Goal: Task Accomplishment & Management: Manage account settings

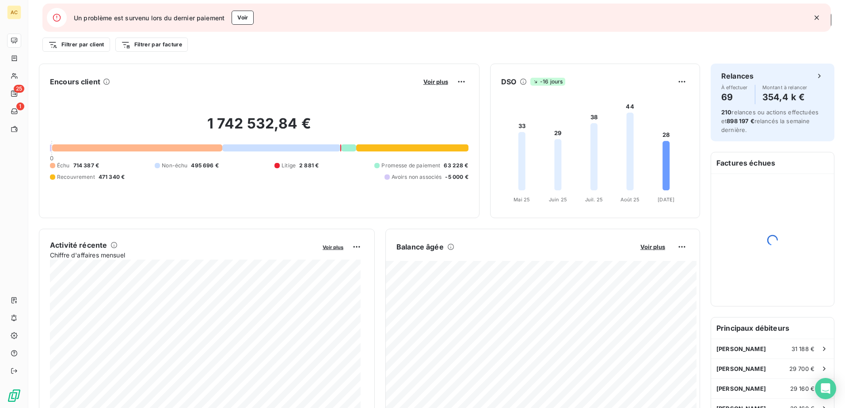
click at [818, 19] on icon "button" at bounding box center [816, 17] width 4 height 4
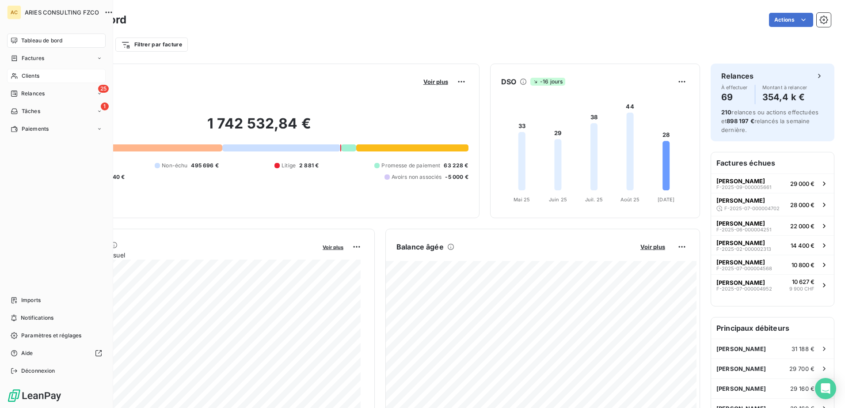
click at [24, 77] on span "Clients" at bounding box center [31, 76] width 18 height 8
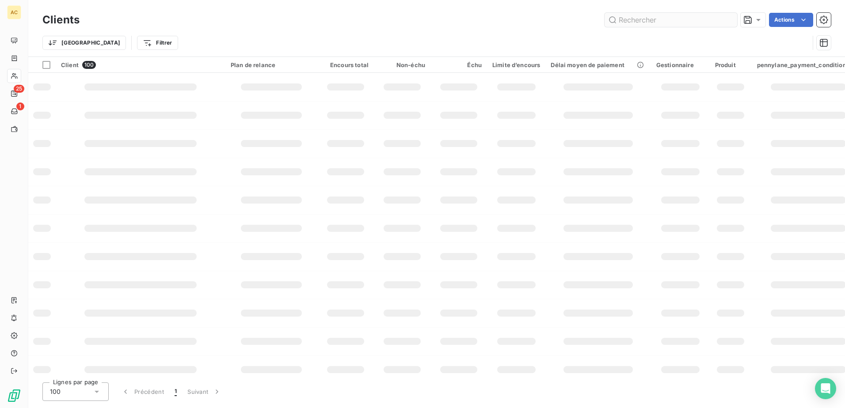
click at [666, 21] on input "text" at bounding box center [671, 20] width 133 height 14
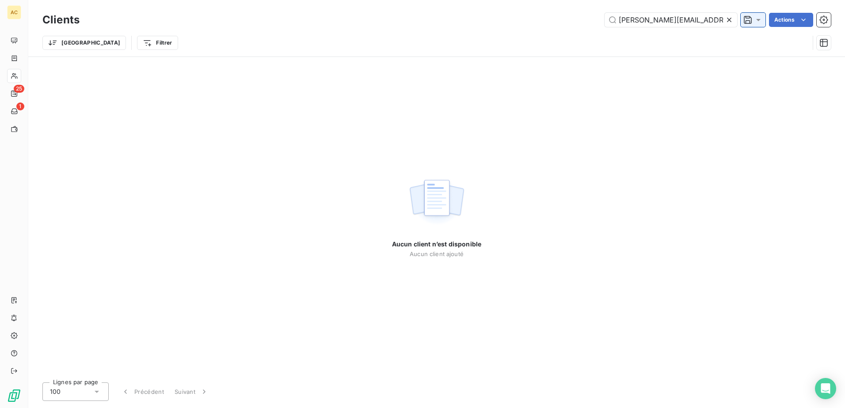
drag, startPoint x: 642, startPoint y: 19, endPoint x: 746, endPoint y: 19, distance: 104.7
click at [746, 19] on div "elodie@prophetieparfum.com Actions" at bounding box center [460, 20] width 741 height 14
type input "elodie@prophetieparfum.com"
click at [730, 19] on icon at bounding box center [729, 19] width 9 height 9
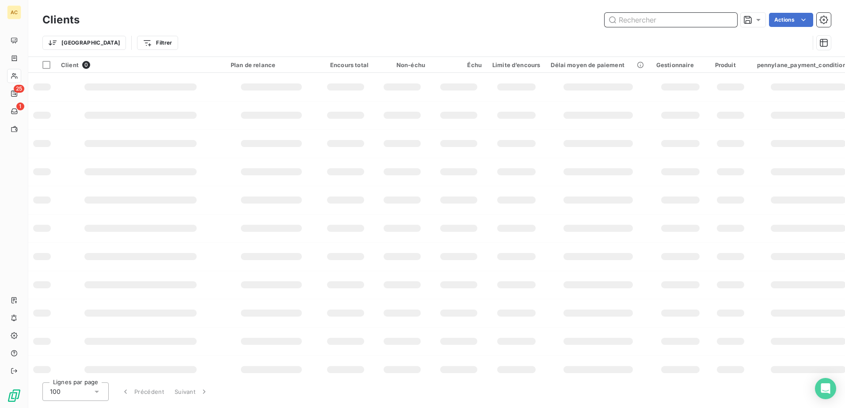
click at [657, 19] on input "text" at bounding box center [671, 20] width 133 height 14
paste input "Elodie Germanovitch"
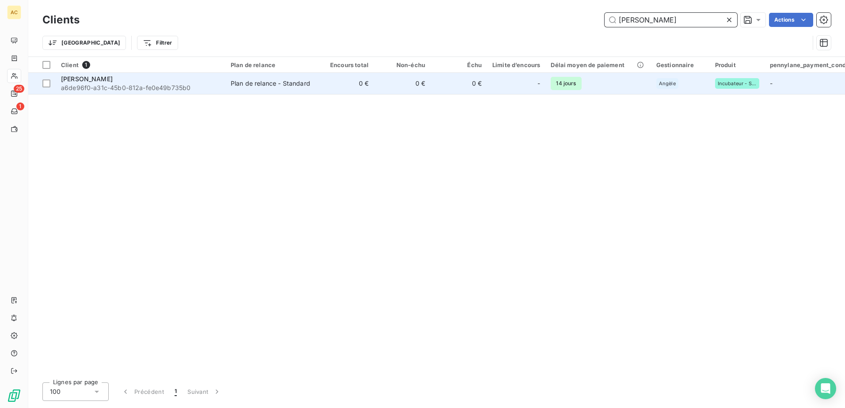
type input "Elodie Germanovitch"
click at [162, 85] on span "a6de96f0-a31c-45b0-812a-fe0e49b735b0" at bounding box center [140, 88] width 159 height 9
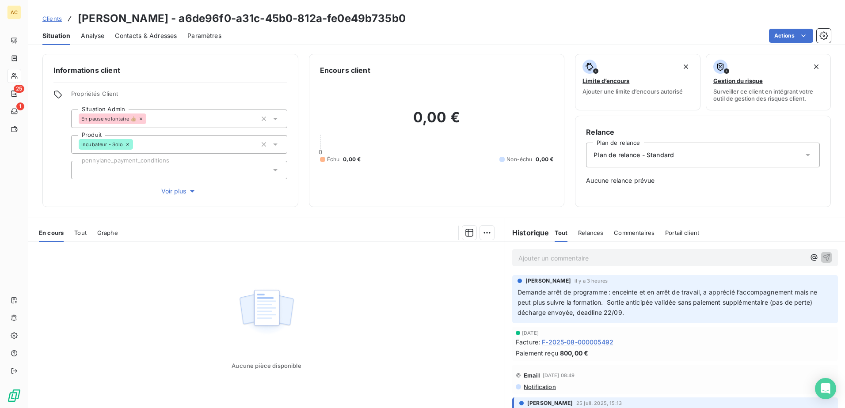
click at [169, 187] on span "Voir plus" at bounding box center [178, 191] width 35 height 9
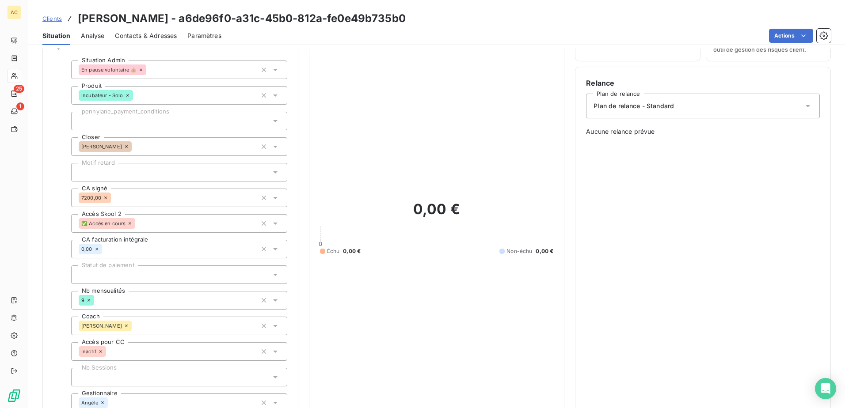
scroll to position [44, 0]
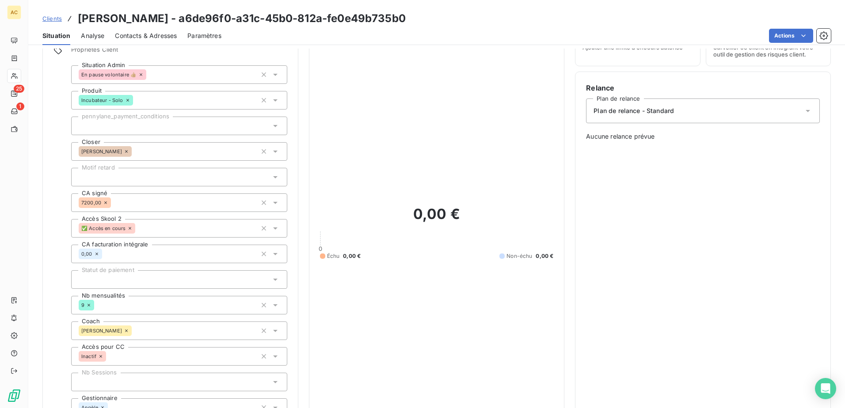
click at [47, 20] on span "Clients" at bounding box center [51, 18] width 19 height 7
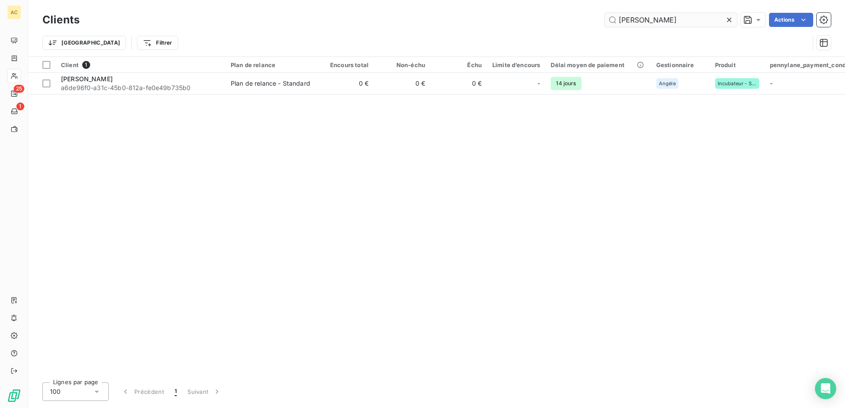
click at [674, 23] on input "Elodie Germanovitch" at bounding box center [671, 20] width 133 height 14
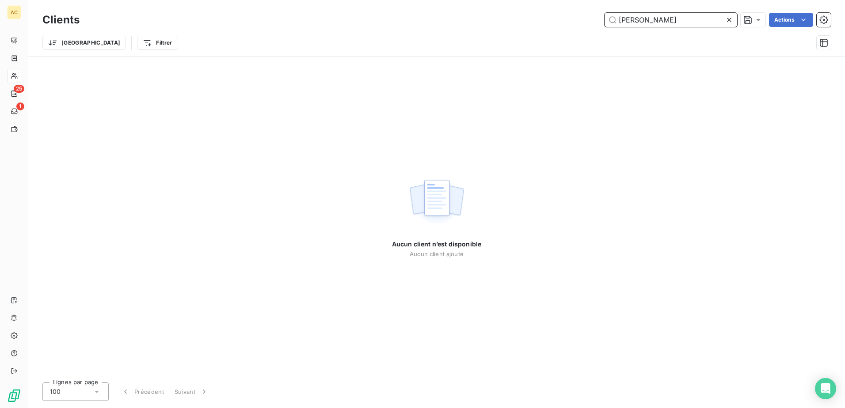
click at [700, 19] on input "Nirina Raharijaona" at bounding box center [671, 20] width 133 height 14
paste input "Marie-Laure Bisimi"
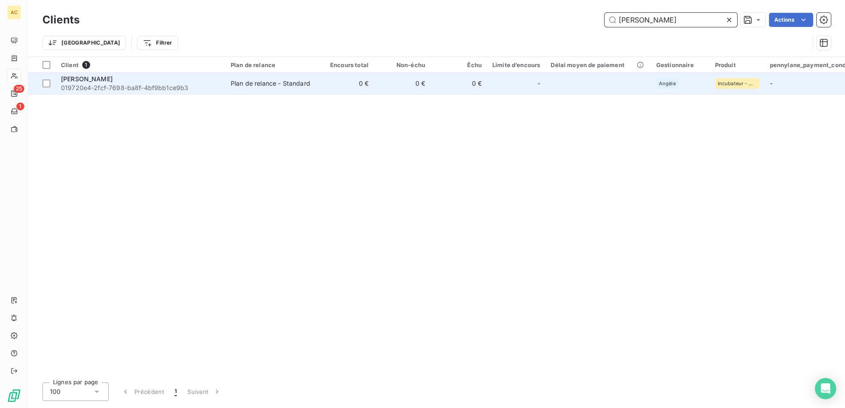
type input "Marie-Laure Bisimi"
click at [155, 88] on span "019720e4-2fcf-7698-ba8f-4bf9bb1ce9b3" at bounding box center [140, 88] width 159 height 9
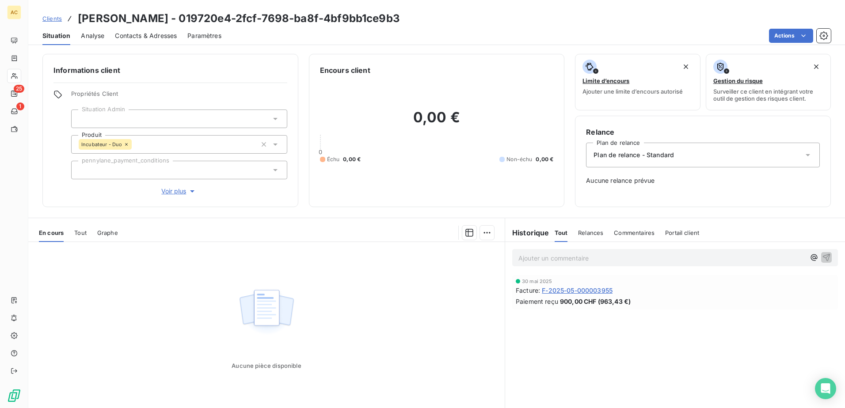
click at [180, 186] on div "Propriétés Client Situation Admin Produit Incubateur - Duo pennylane_payment_co…" at bounding box center [179, 143] width 216 height 106
click at [180, 190] on span "Voir plus" at bounding box center [178, 191] width 35 height 9
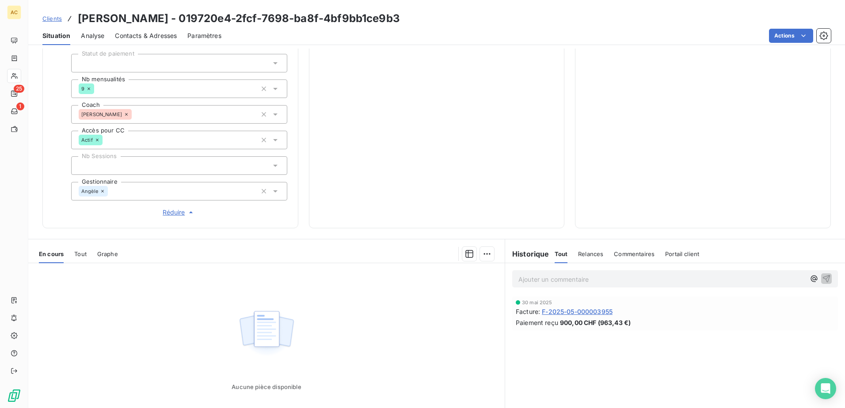
scroll to position [265, 0]
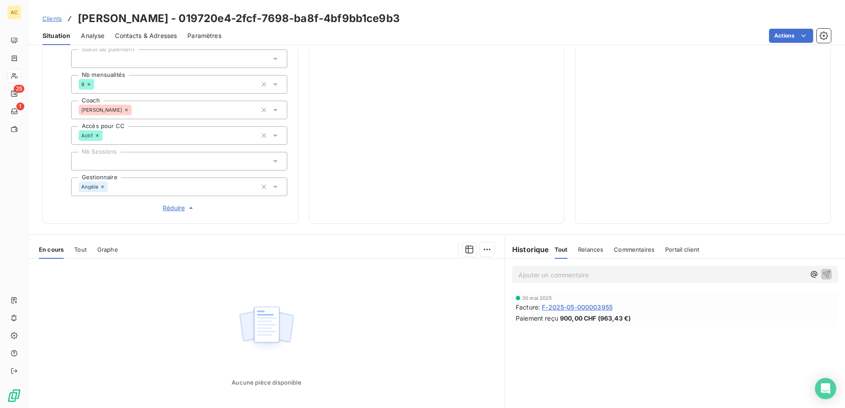
click at [564, 277] on p "Ajouter un commentaire ﻿" at bounding box center [661, 275] width 287 height 11
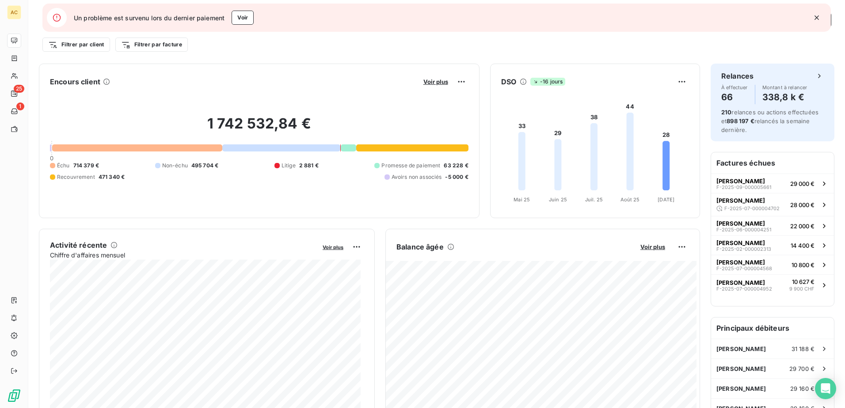
click at [815, 17] on icon "button" at bounding box center [816, 17] width 9 height 9
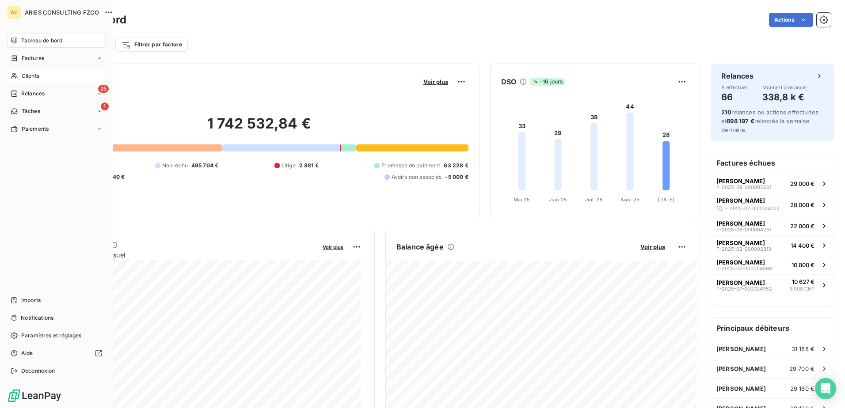
click at [15, 76] on icon at bounding box center [14, 76] width 6 height 6
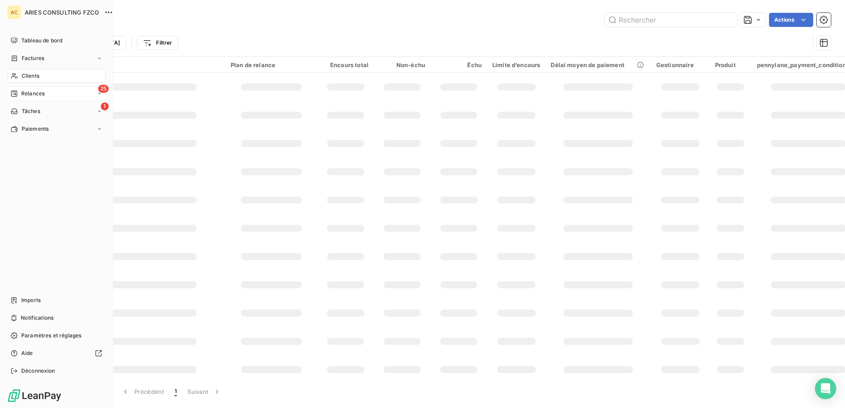
click at [17, 94] on icon at bounding box center [14, 94] width 6 height 6
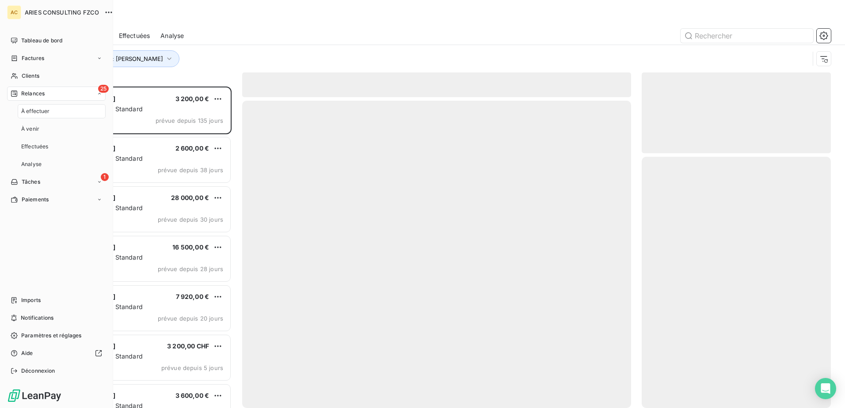
scroll to position [315, 183]
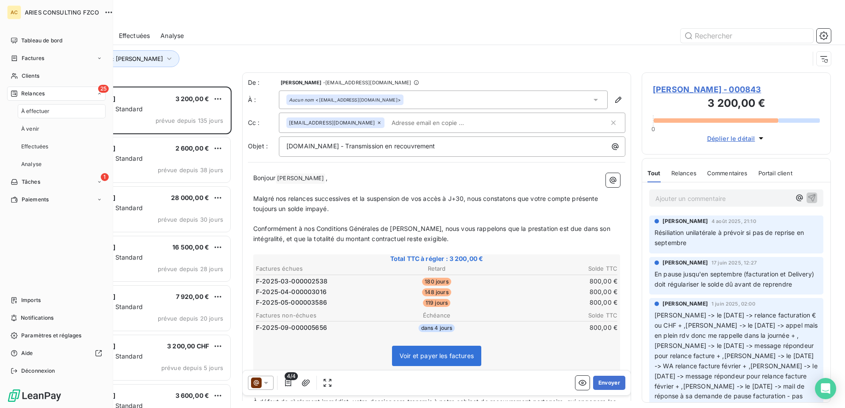
click at [62, 110] on div "À effectuer" at bounding box center [62, 111] width 88 height 14
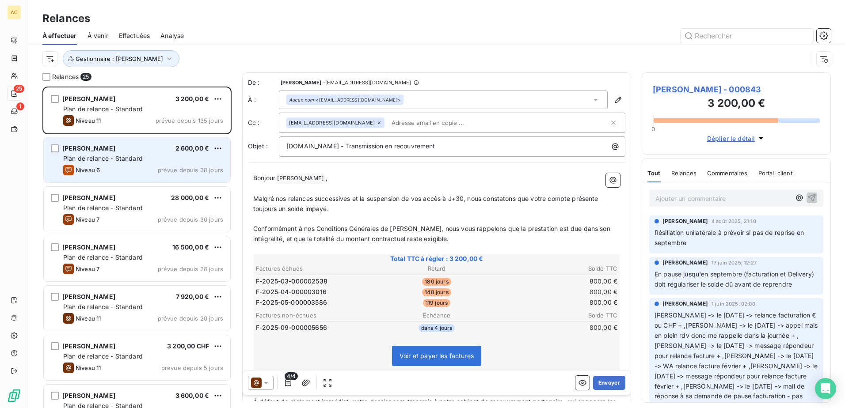
click at [150, 152] on div "[PERSON_NAME] 2 600,00 €" at bounding box center [143, 149] width 160 height 8
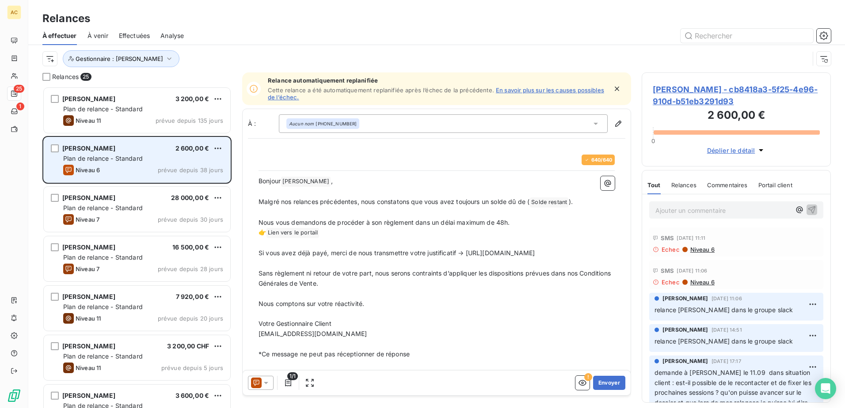
scroll to position [315, 183]
click at [140, 166] on div "Niveau 6 prévue depuis 38 jours" at bounding box center [143, 170] width 160 height 11
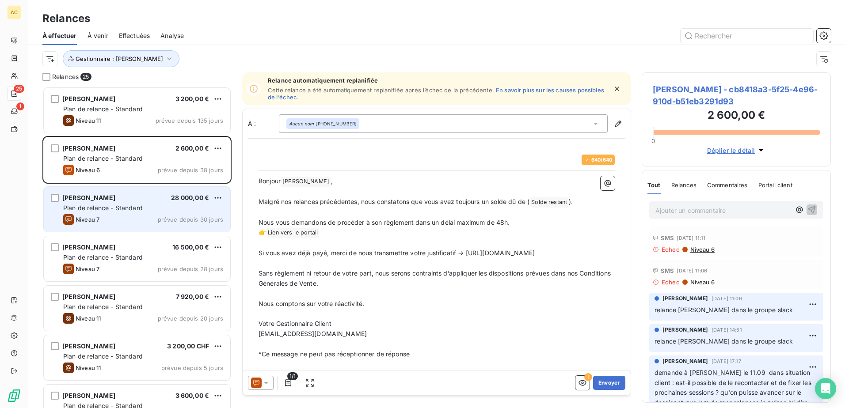
click at [95, 203] on div "[PERSON_NAME] 28 000,00 € Plan de relance - Standard Niveau 7 prévue depuis 30 …" at bounding box center [137, 209] width 186 height 45
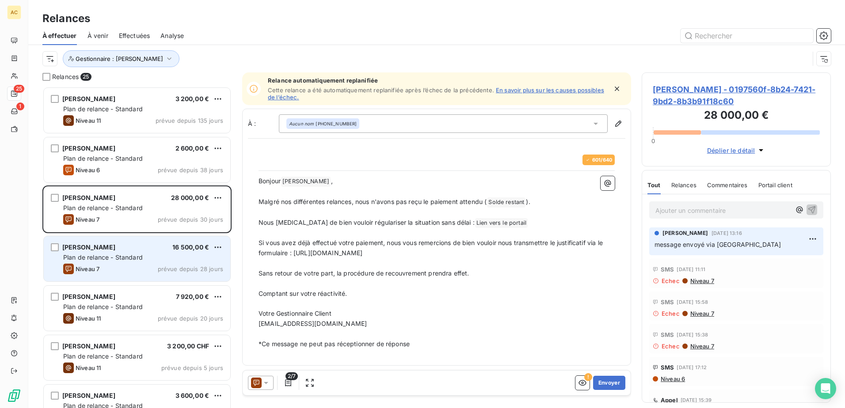
click at [146, 257] on div "Plan de relance - Standard" at bounding box center [143, 257] width 160 height 9
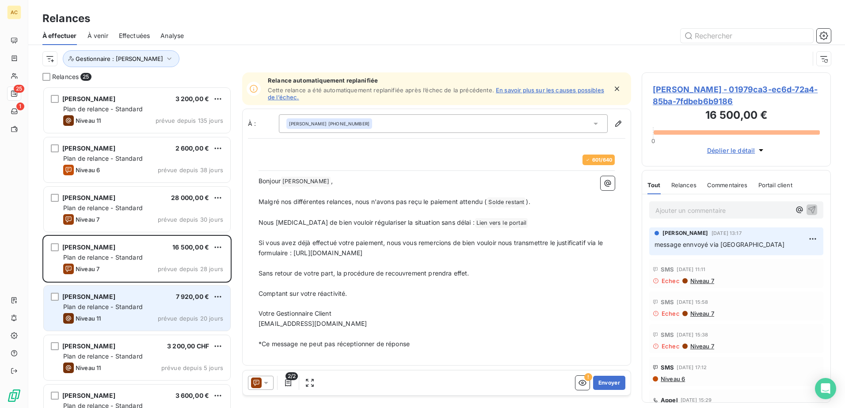
click at [153, 312] on div "Mouahié Kouassi 7 920,00 € Plan de relance - Standard Niveau 11 prévue depuis 2…" at bounding box center [137, 308] width 186 height 45
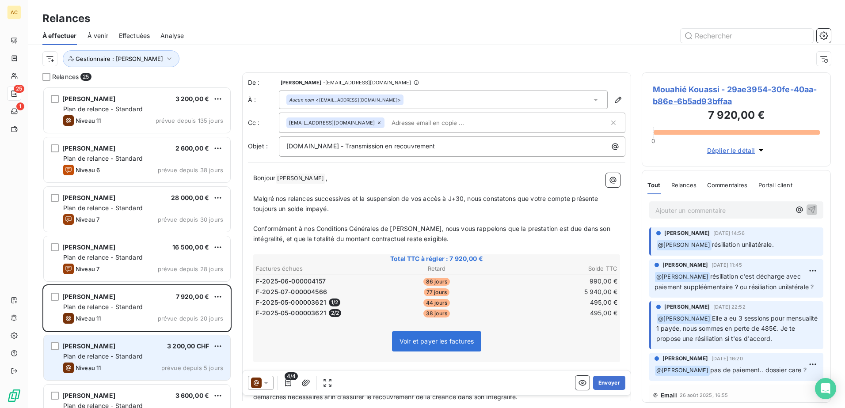
click at [132, 363] on div "Niveau 11 prévue depuis 5 jours" at bounding box center [143, 368] width 160 height 11
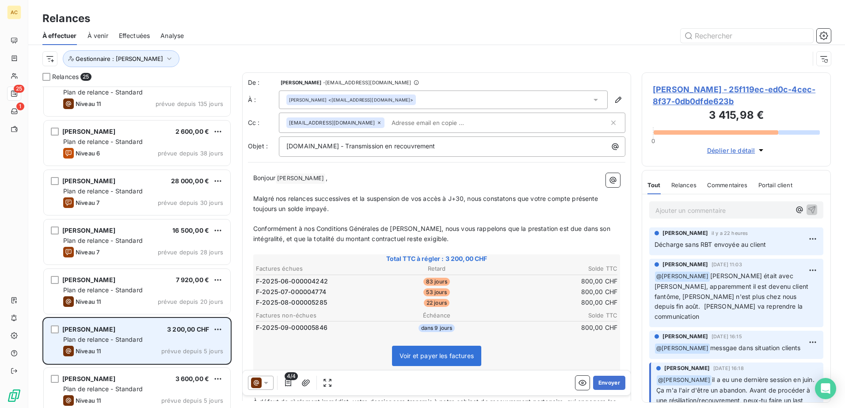
scroll to position [89, 0]
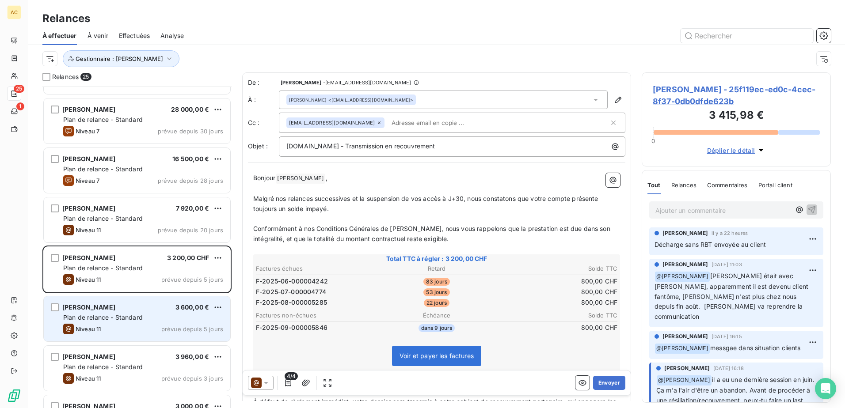
click at [130, 322] on div "[PERSON_NAME] 3 600,00 € Plan de relance - Standard Niveau 11 prévue depuis 5 j…" at bounding box center [137, 319] width 186 height 45
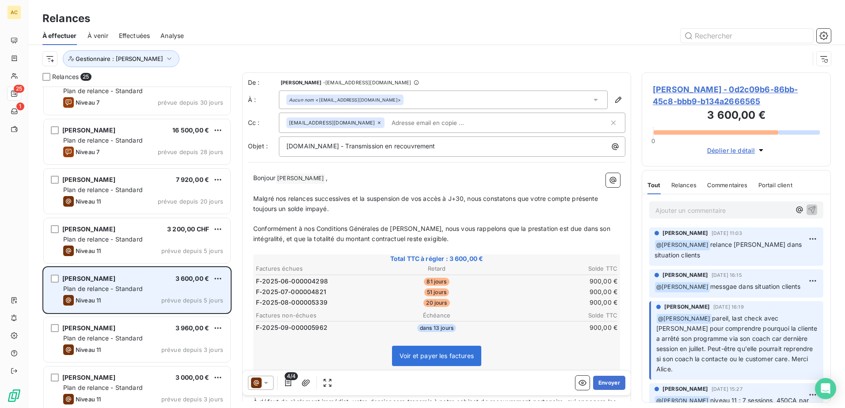
scroll to position [133, 0]
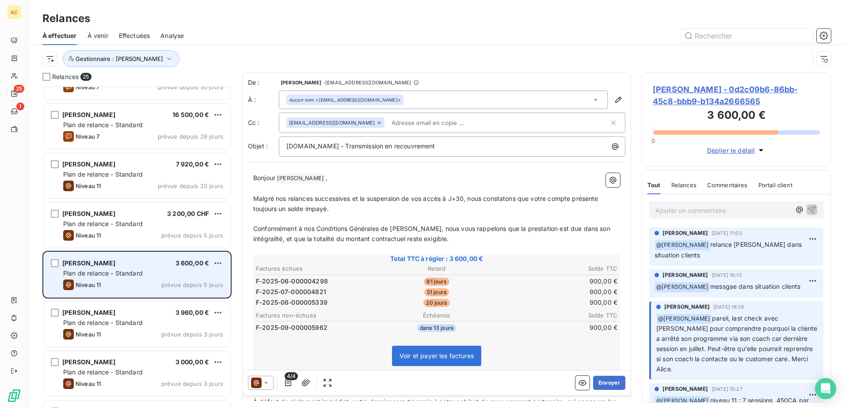
click at [117, 263] on div "[PERSON_NAME] 3 600,00 €" at bounding box center [143, 263] width 160 height 8
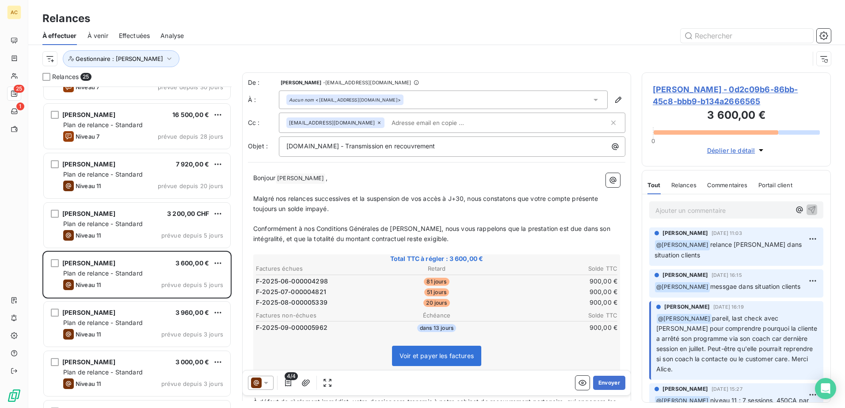
drag, startPoint x: 323, startPoint y: 175, endPoint x: 278, endPoint y: 177, distance: 45.5
click at [278, 177] on p "Bonjour [PERSON_NAME] ﻿ ," at bounding box center [436, 178] width 367 height 11
copy span "[PERSON_NAME]"
click at [694, 212] on p "Ajouter un commentaire ﻿" at bounding box center [722, 210] width 135 height 11
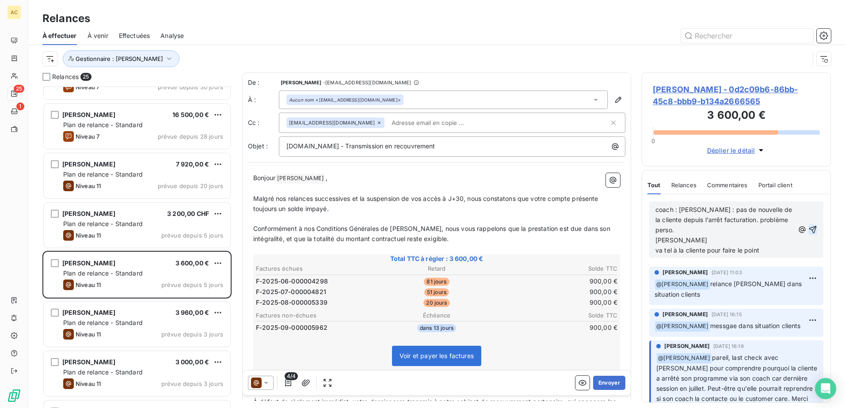
click at [808, 225] on icon "button" at bounding box center [812, 229] width 9 height 9
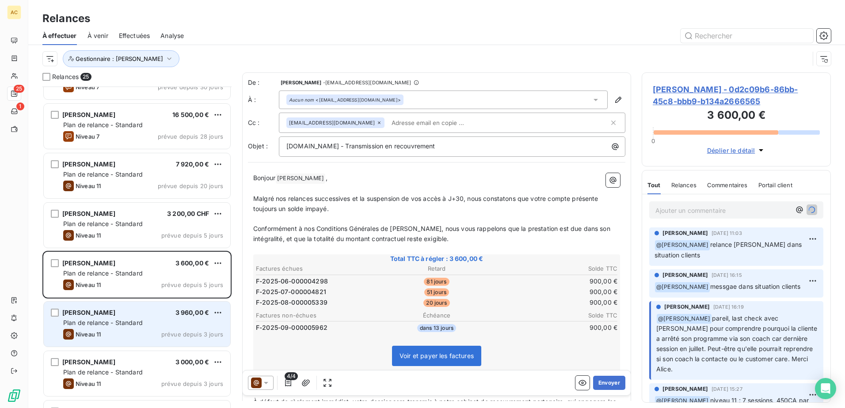
click at [97, 314] on span "[PERSON_NAME]" at bounding box center [88, 313] width 53 height 8
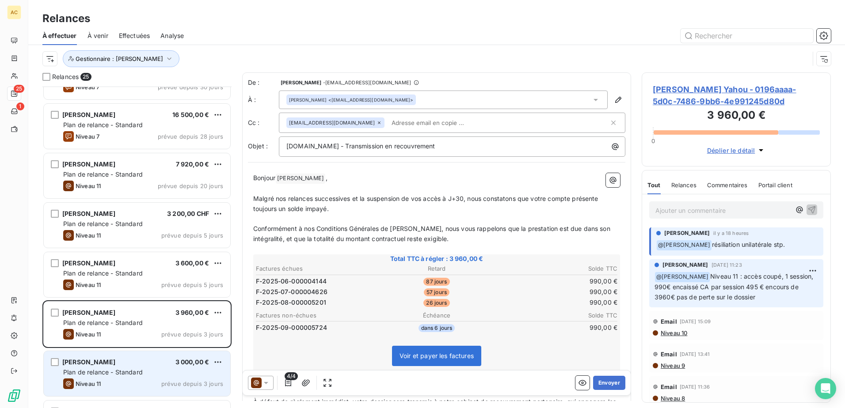
click at [94, 365] on span "[PERSON_NAME]" at bounding box center [88, 362] width 53 height 8
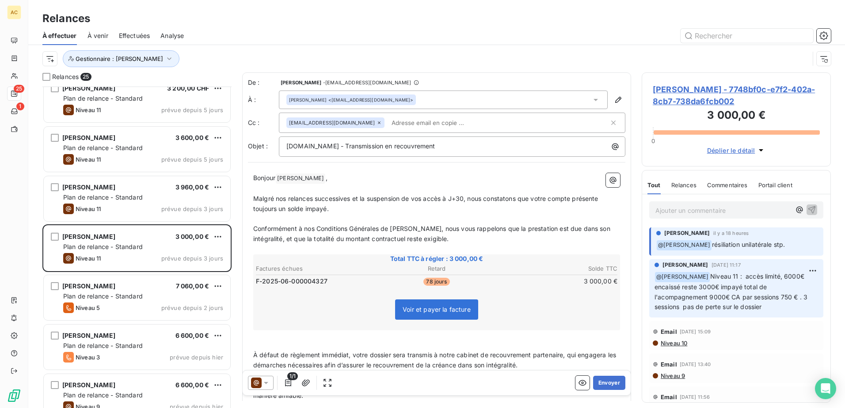
scroll to position [266, 0]
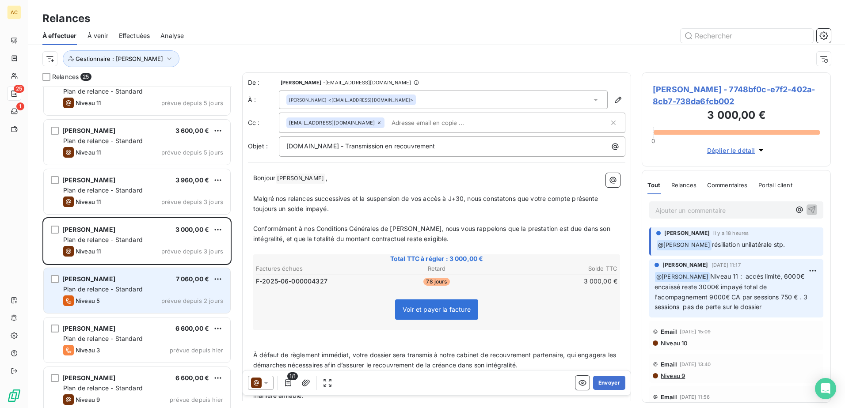
click at [104, 277] on span "[PERSON_NAME]" at bounding box center [88, 279] width 53 height 8
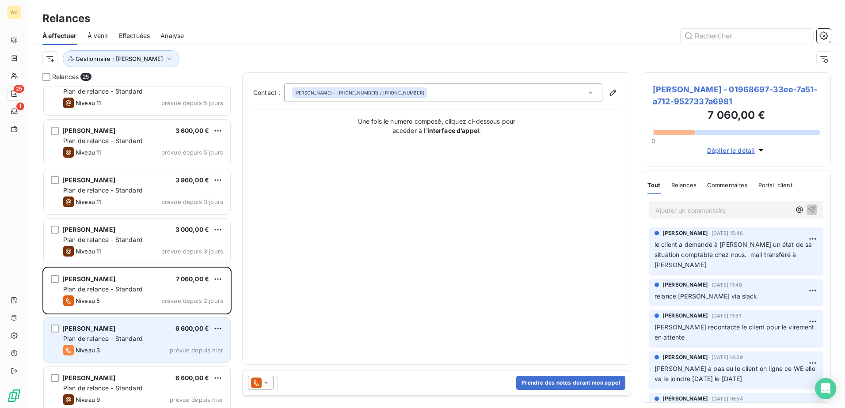
click at [112, 346] on div "Niveau 3 prévue depuis hier" at bounding box center [143, 350] width 160 height 11
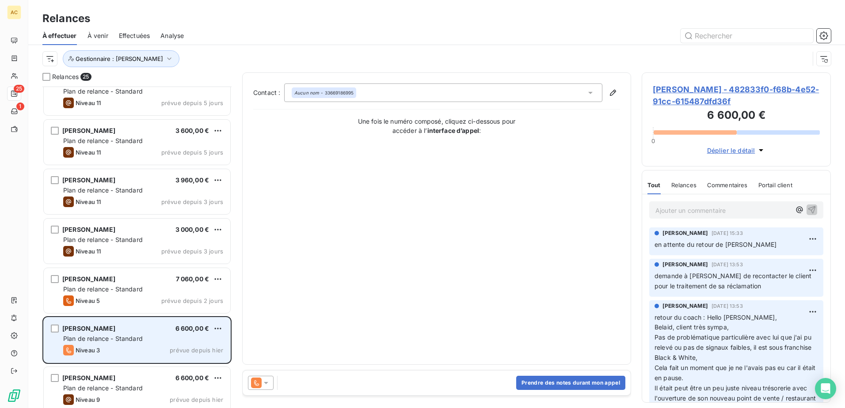
click at [118, 327] on div "Belaid BECHEKER 6 600,00 €" at bounding box center [143, 329] width 160 height 8
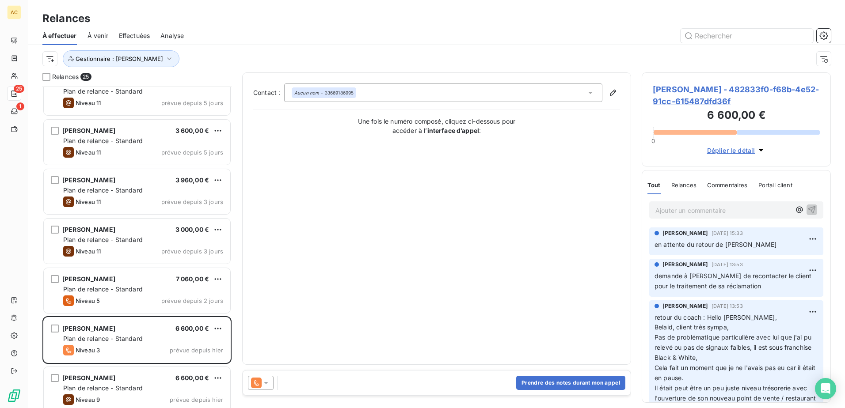
click at [686, 214] on p "Ajouter un commentaire ﻿" at bounding box center [722, 210] width 135 height 11
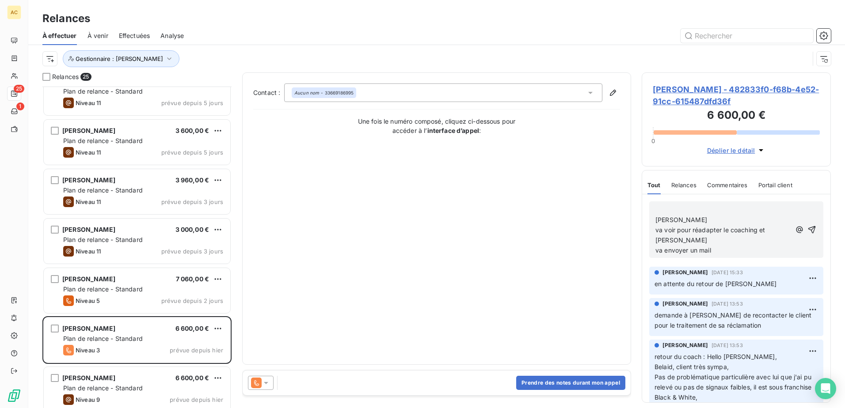
click at [668, 211] on p "﻿" at bounding box center [722, 210] width 135 height 10
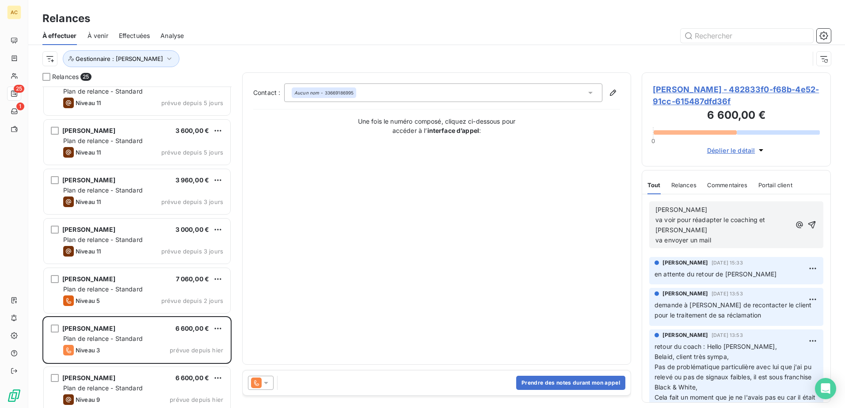
click at [718, 212] on p "[PERSON_NAME]" at bounding box center [722, 210] width 135 height 10
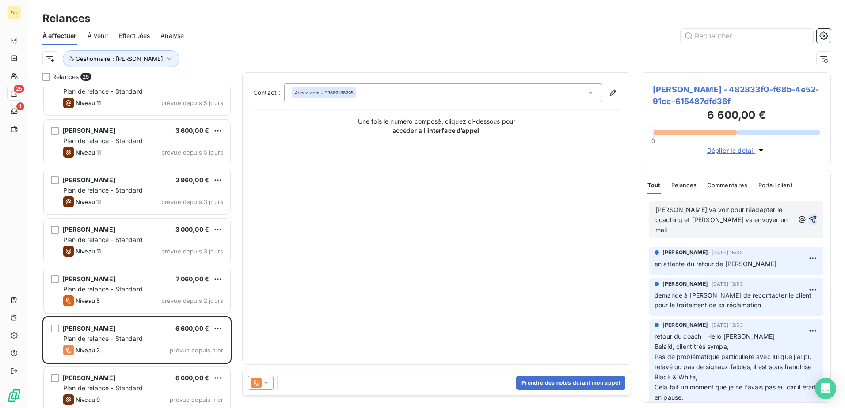
click at [808, 215] on icon "button" at bounding box center [812, 219] width 9 height 9
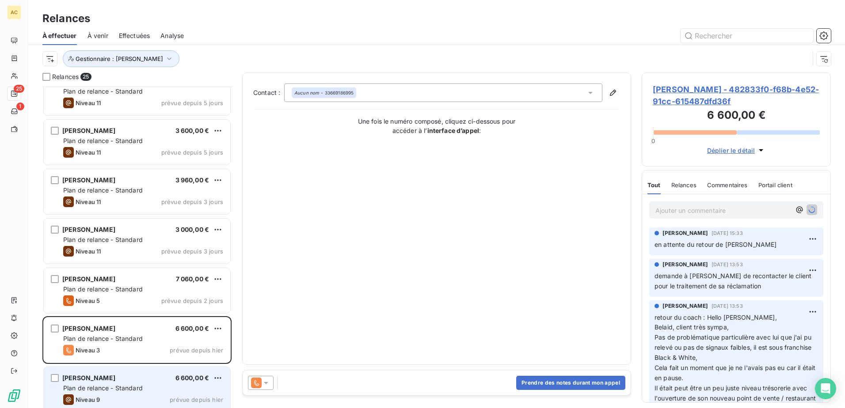
click at [86, 388] on span "Plan de relance - Standard" at bounding box center [103, 388] width 80 height 8
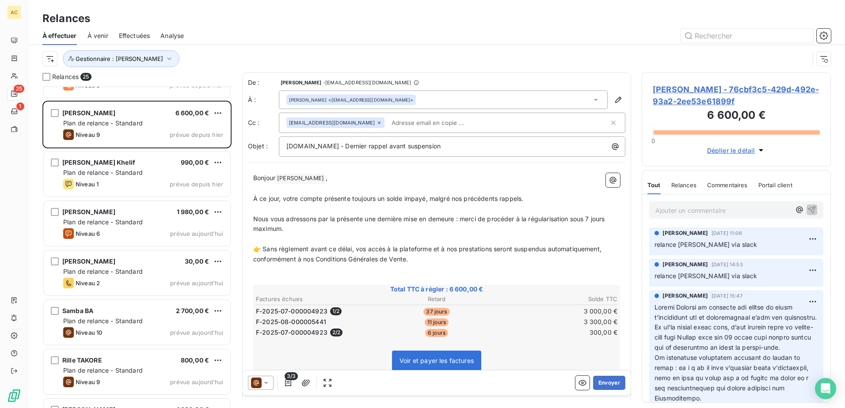
scroll to position [487, 0]
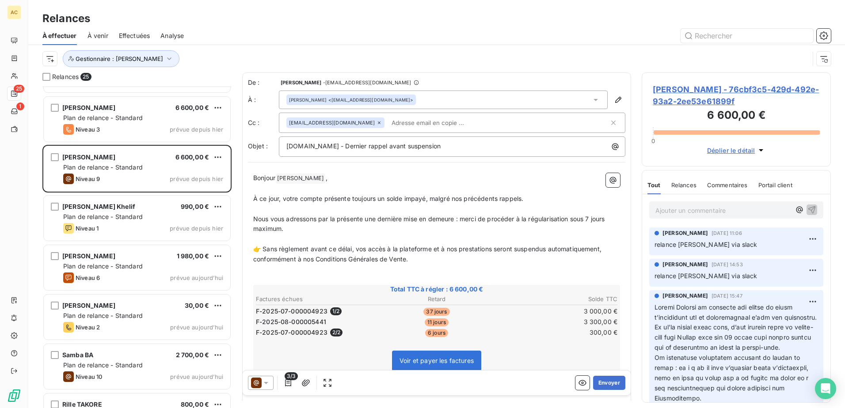
click at [689, 205] on p "Ajouter un commentaire ﻿" at bounding box center [722, 210] width 135 height 11
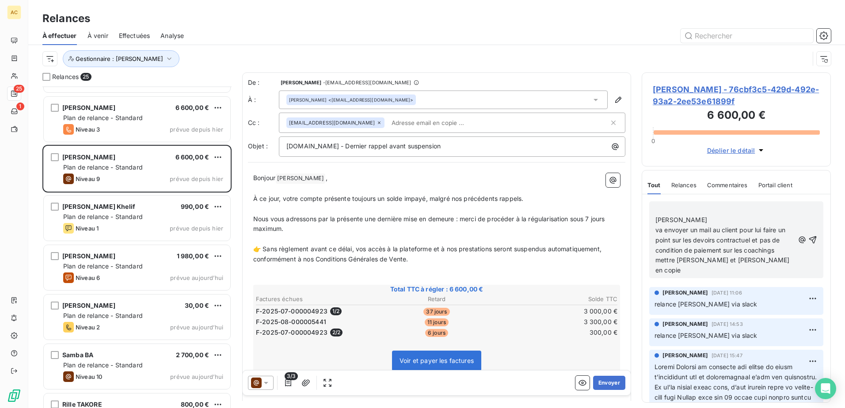
click at [690, 219] on p "[PERSON_NAME]" at bounding box center [724, 220] width 139 height 10
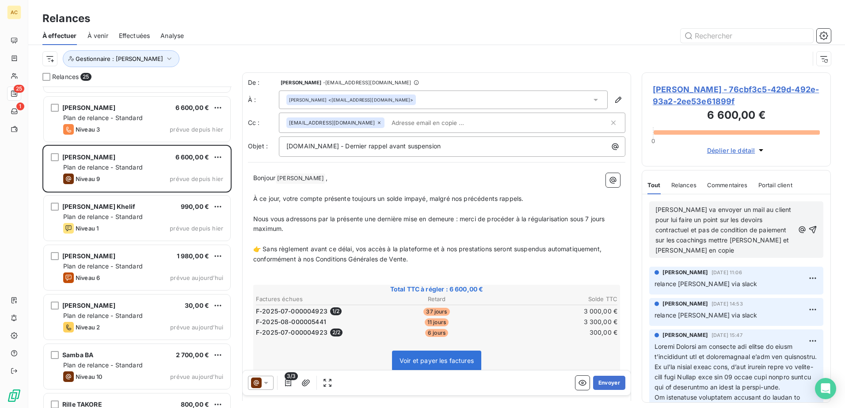
click at [714, 254] on p "[PERSON_NAME] va envoyer un mail au client pour lui faire un point sur les devo…" at bounding box center [724, 230] width 139 height 50
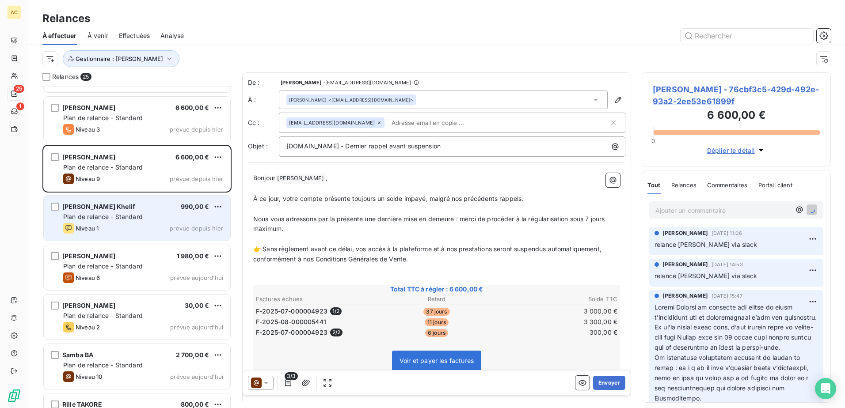
click at [133, 221] on div "Plan de relance - Standard" at bounding box center [143, 217] width 160 height 9
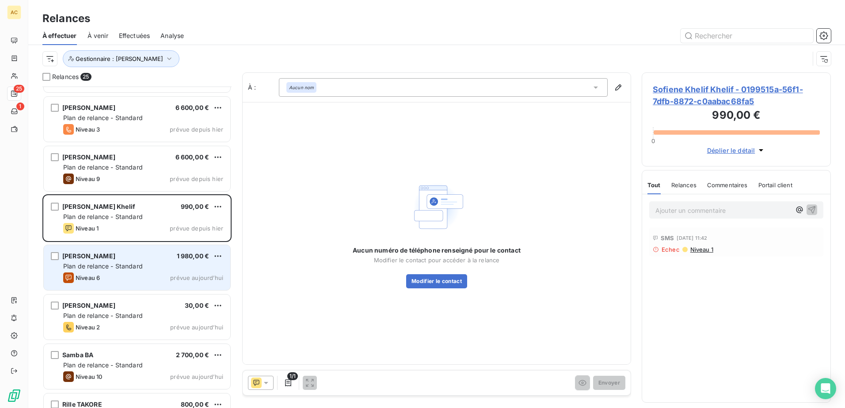
click at [137, 274] on div "Niveau 6 prévue aujourd’hui" at bounding box center [143, 278] width 160 height 11
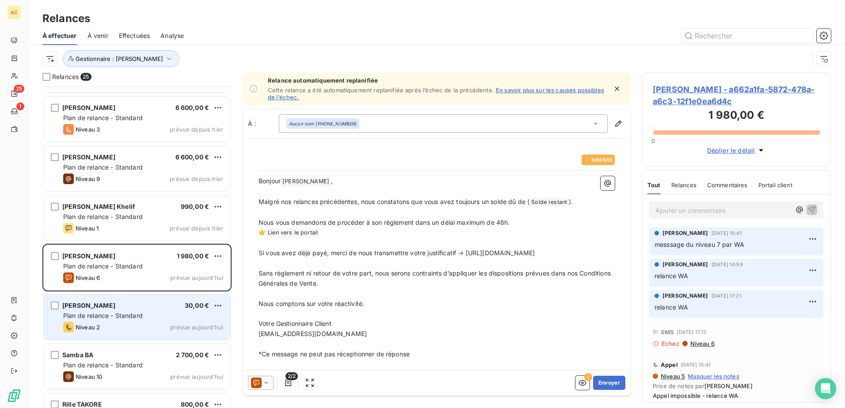
click at [111, 313] on span "Plan de relance - Standard" at bounding box center [103, 316] width 80 height 8
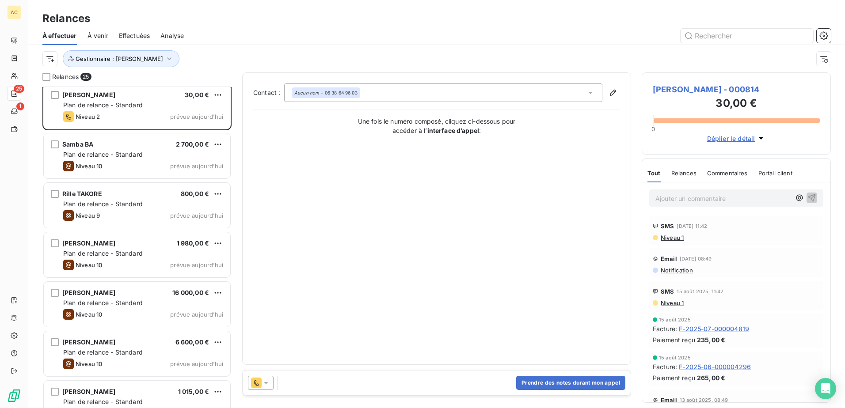
scroll to position [651, 0]
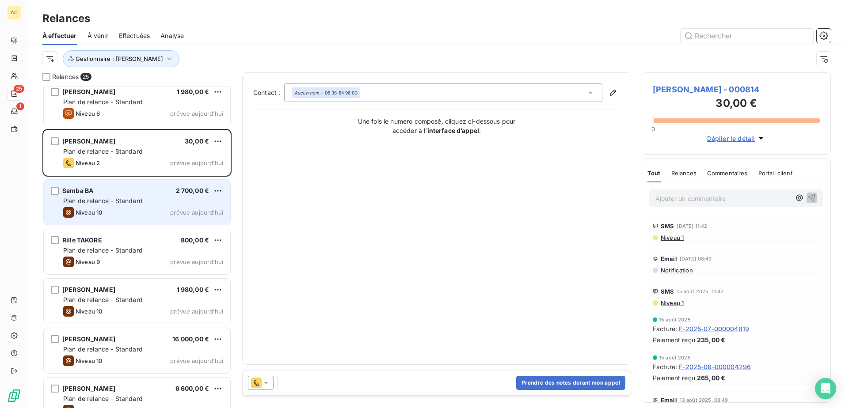
click at [159, 190] on div "Samba BA 2 700,00 €" at bounding box center [143, 191] width 160 height 8
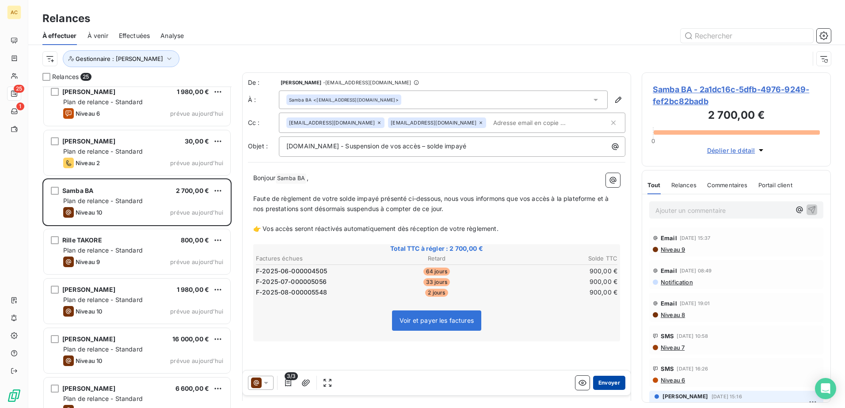
click at [606, 386] on button "Envoyer" at bounding box center [609, 383] width 32 height 14
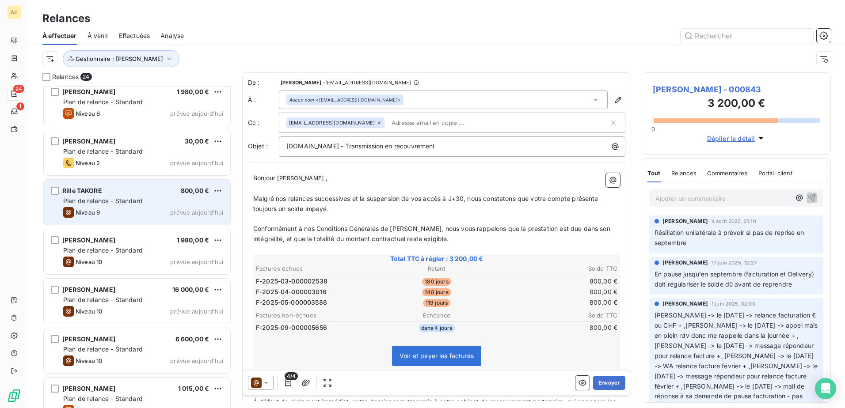
click at [118, 214] on div "Niveau 9 prévue [DATE]" at bounding box center [143, 212] width 160 height 11
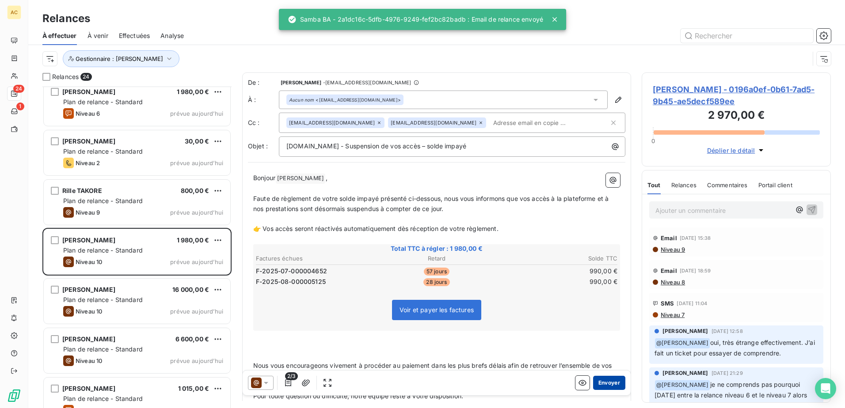
click at [597, 385] on button "Envoyer" at bounding box center [609, 383] width 32 height 14
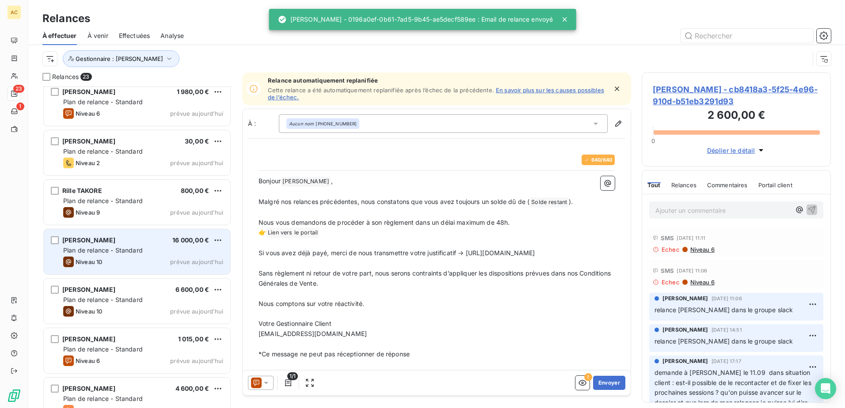
click at [100, 251] on span "Plan de relance - Standard" at bounding box center [103, 251] width 80 height 8
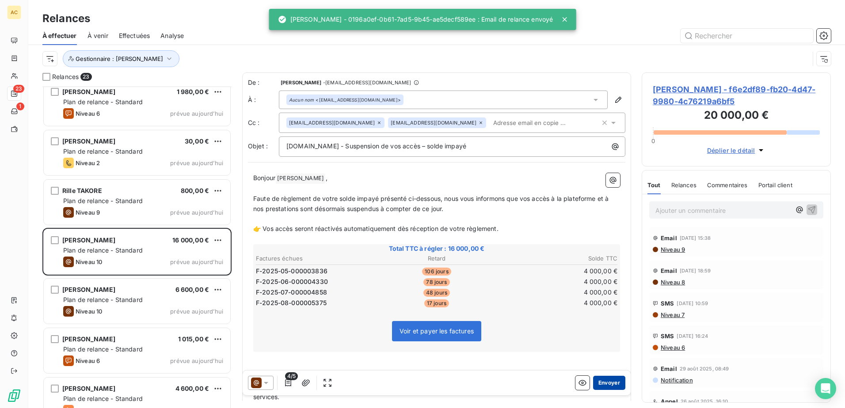
click at [614, 380] on button "Envoyer" at bounding box center [609, 383] width 32 height 14
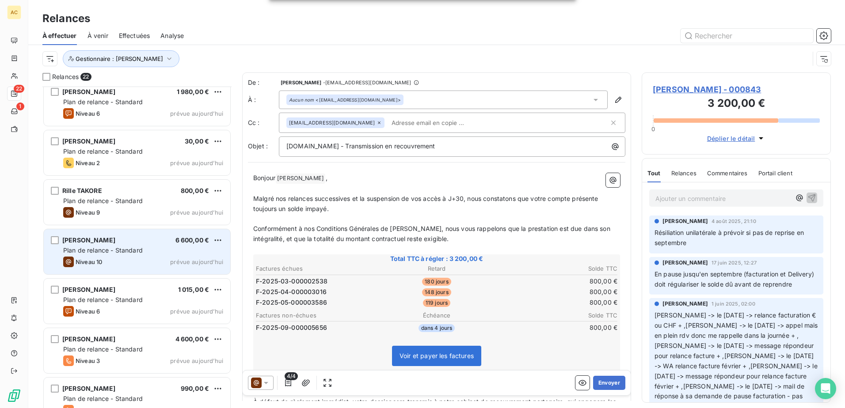
click at [128, 250] on span "Plan de relance - Standard" at bounding box center [103, 251] width 80 height 8
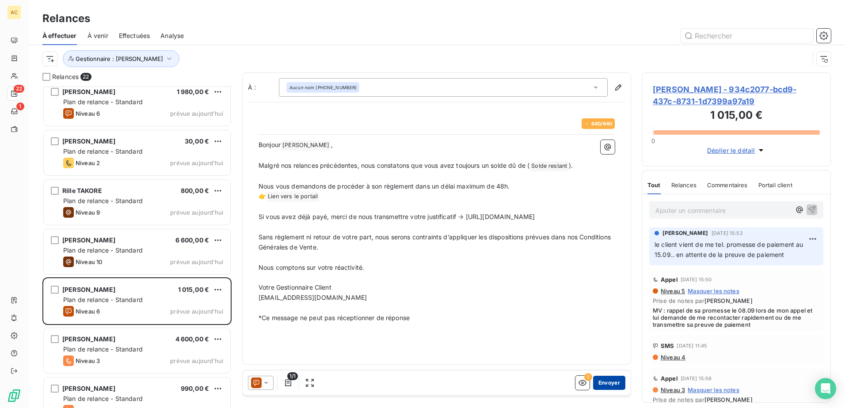
click at [601, 384] on button "Envoyer" at bounding box center [609, 383] width 32 height 14
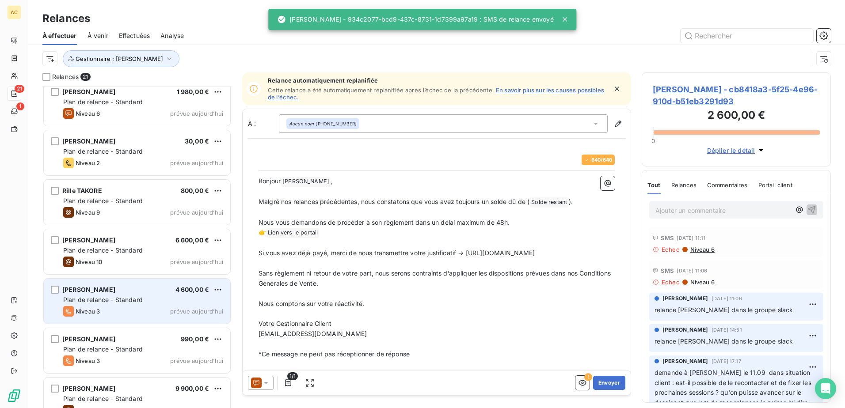
click at [90, 306] on div "Niveau 3" at bounding box center [81, 311] width 37 height 11
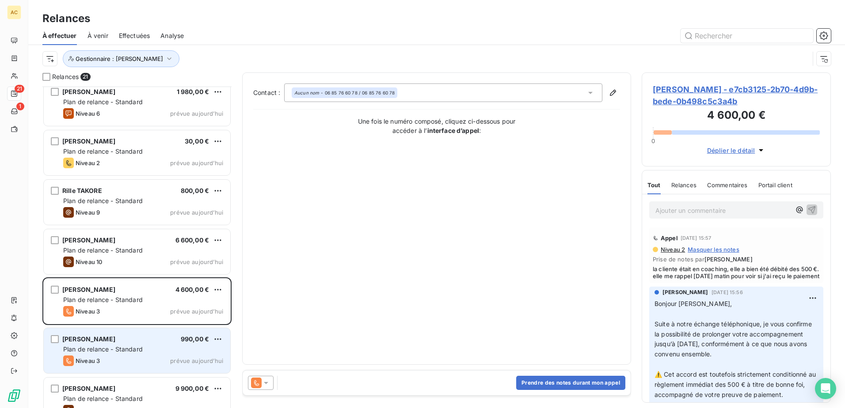
click at [149, 361] on div "Niveau 3 prévue aujourd’hui" at bounding box center [143, 361] width 160 height 11
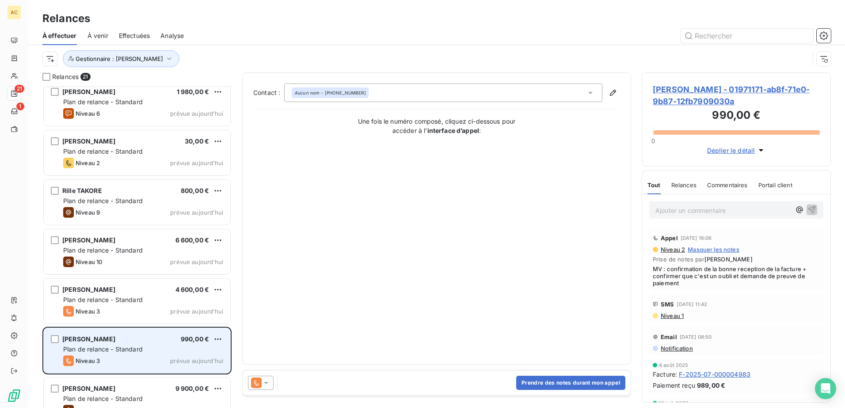
scroll to position [718, 0]
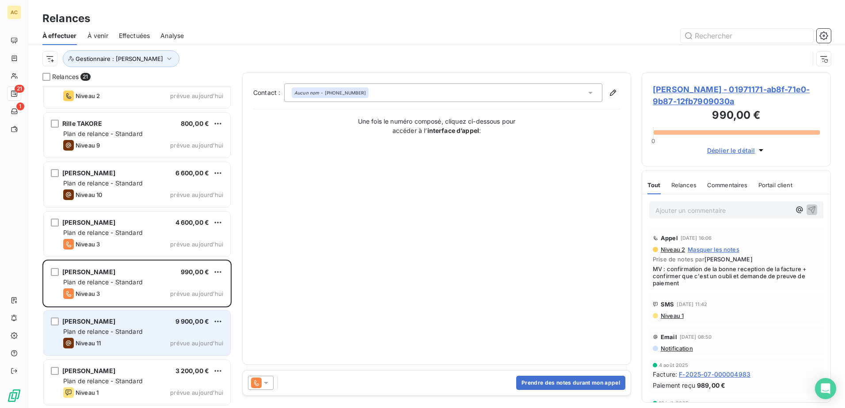
click at [151, 346] on div "Niveau 11 prévue [DATE]" at bounding box center [143, 343] width 160 height 11
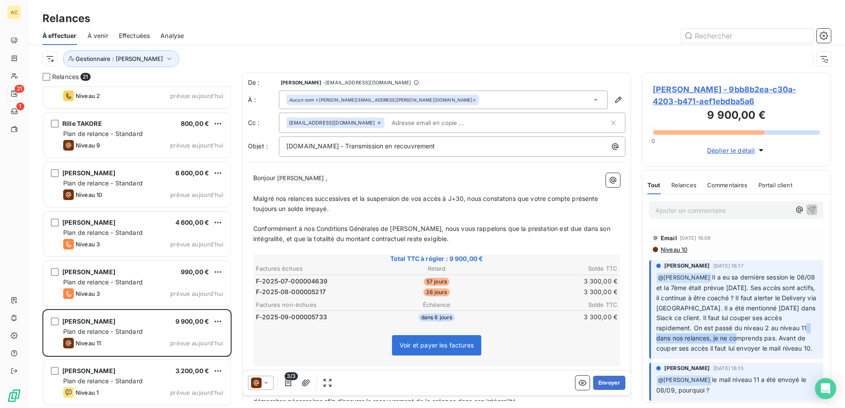
drag, startPoint x: 677, startPoint y: 341, endPoint x: 761, endPoint y: 342, distance: 84.4
click at [761, 342] on span "Il a eu sa dernière session le 06/08 et la 7ème était prévue [DATE]. Ses accès …" at bounding box center [737, 313] width 162 height 79
drag, startPoint x: 761, startPoint y: 342, endPoint x: 757, endPoint y: 354, distance: 12.9
click at [757, 354] on div "[PERSON_NAME] [DATE] 16:17 ﻿ @ [PERSON_NAME] Il a eu sa dernière session le 06/…" at bounding box center [736, 309] width 174 height 99
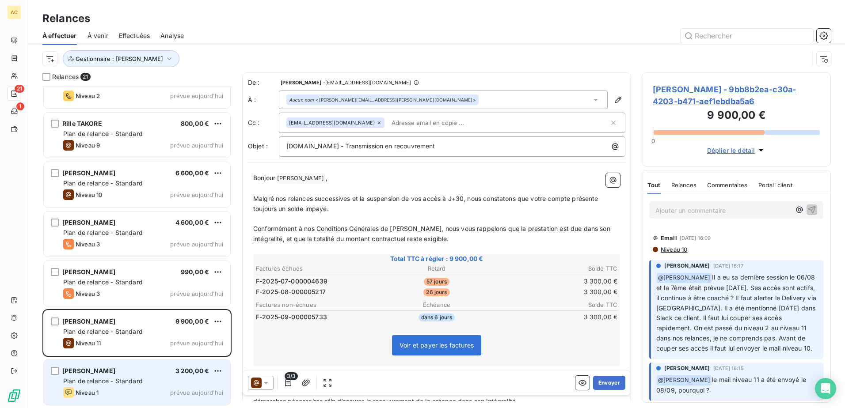
click at [115, 379] on span "Plan de relance - Standard" at bounding box center [103, 381] width 80 height 8
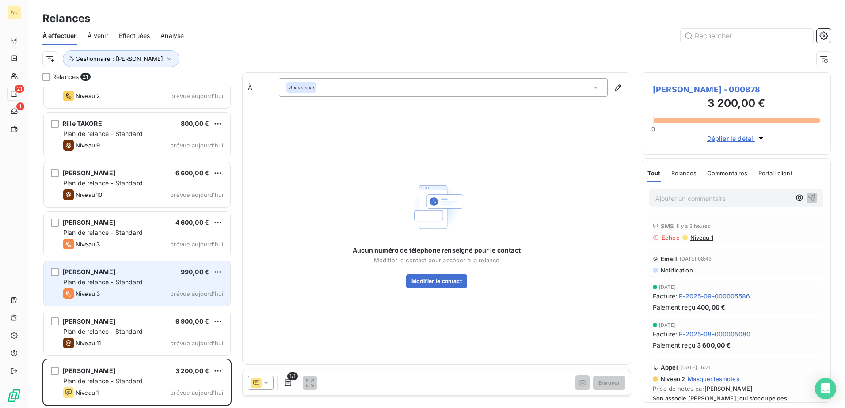
click at [106, 280] on span "Plan de relance - Standard" at bounding box center [103, 282] width 80 height 8
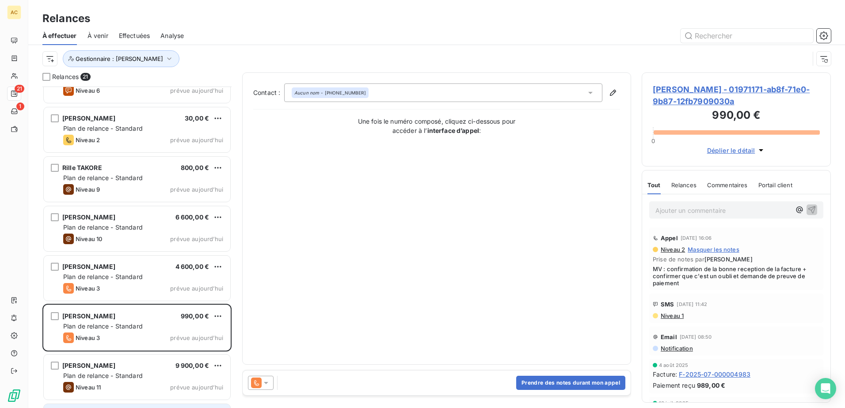
scroll to position [630, 0]
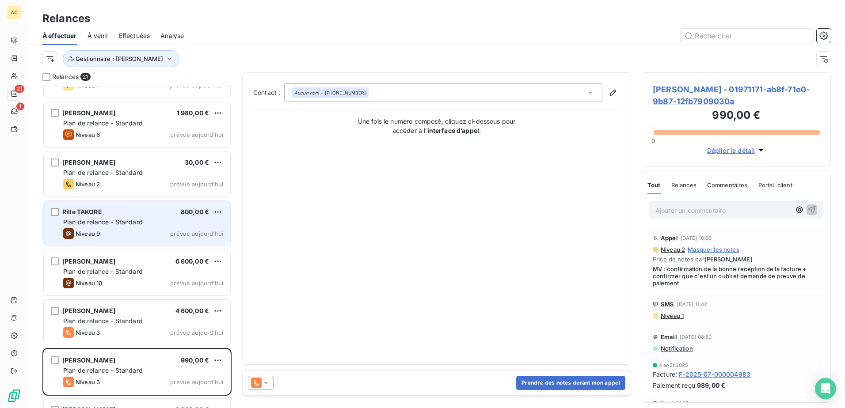
click at [108, 213] on div "Rille TAKORE 800,00 €" at bounding box center [143, 212] width 160 height 8
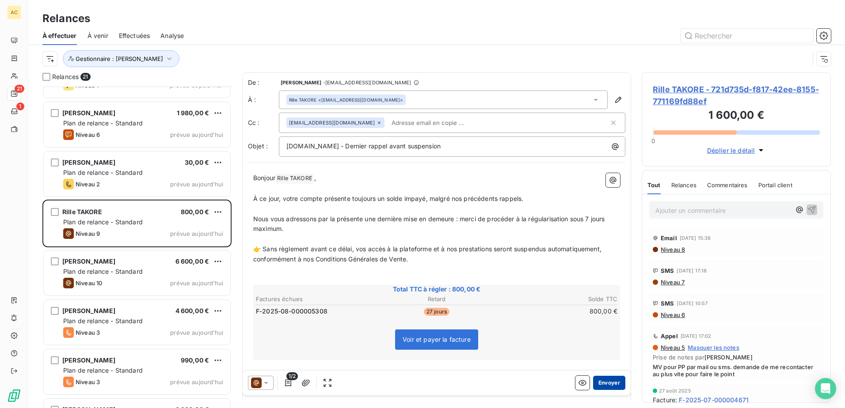
click at [605, 380] on button "Envoyer" at bounding box center [609, 383] width 32 height 14
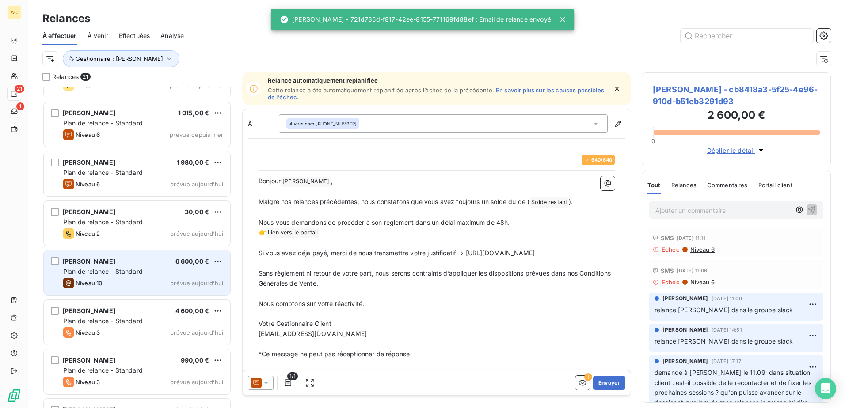
click at [115, 258] on span "[PERSON_NAME]" at bounding box center [88, 262] width 53 height 8
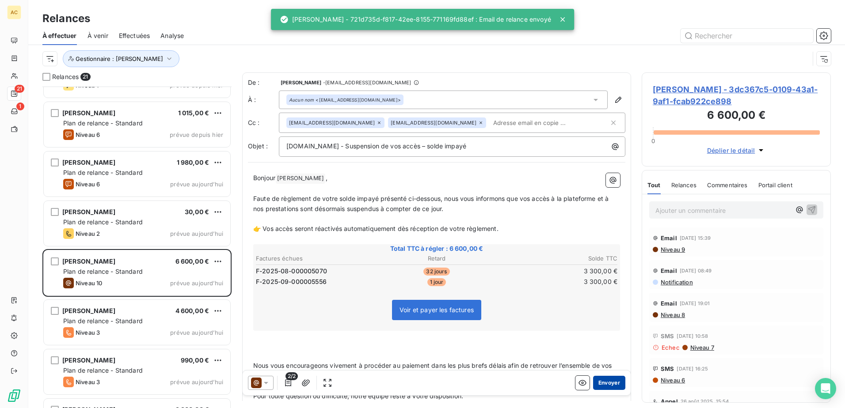
click at [601, 379] on button "Envoyer" at bounding box center [609, 383] width 32 height 14
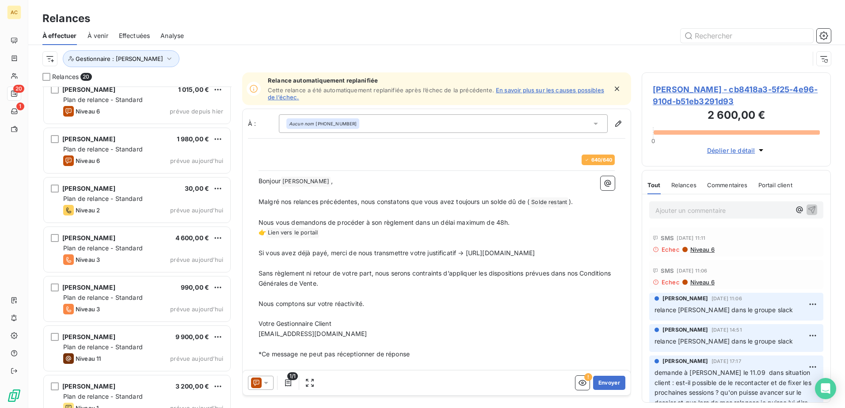
scroll to position [669, 0]
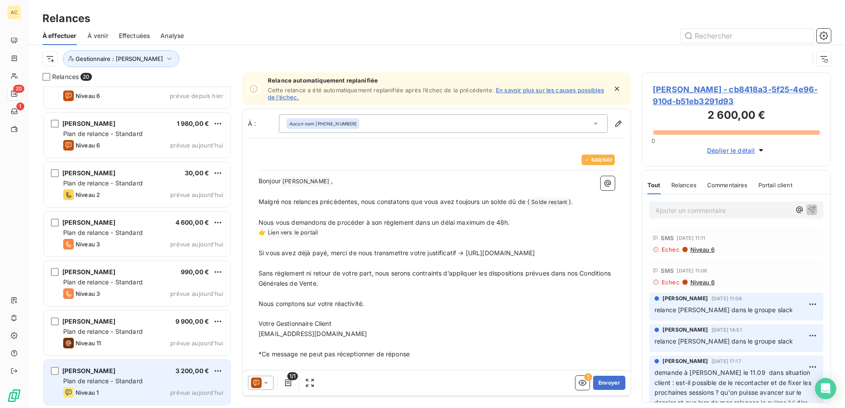
click at [114, 385] on div "Plan de relance - Standard" at bounding box center [143, 381] width 160 height 9
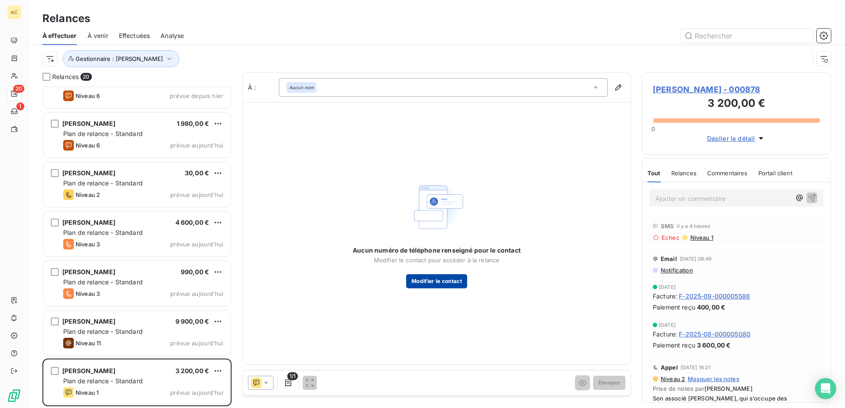
click at [450, 285] on button "Modifier le contact" at bounding box center [436, 281] width 61 height 14
type input "[PERSON_NAME][EMAIL_ADDRESS][DOMAIN_NAME]"
type input "[PHONE_NUMBER]"
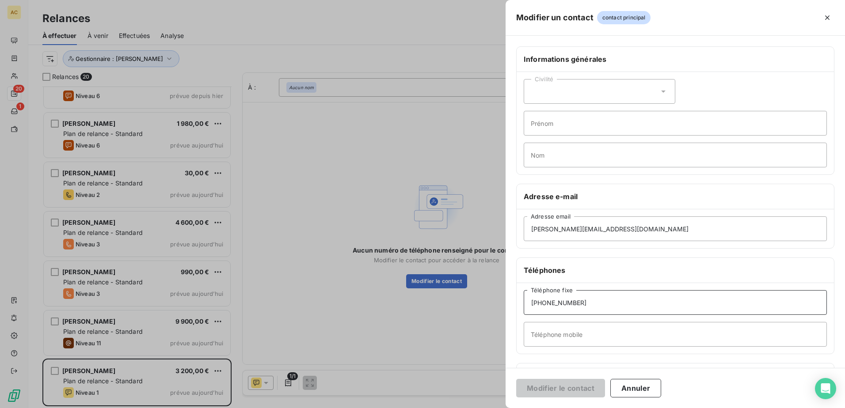
drag, startPoint x: 626, startPoint y: 301, endPoint x: 514, endPoint y: 303, distance: 111.4
click at [514, 303] on div "Informations générales Civilité Prénom Nom Adresse e-mail [PERSON_NAME][EMAIL_A…" at bounding box center [675, 242] width 339 height 392
click at [566, 331] on input "Téléphone mobile" at bounding box center [675, 334] width 303 height 25
paste input "[PHONE_NUMBER]"
type input "[PHONE_NUMBER]"
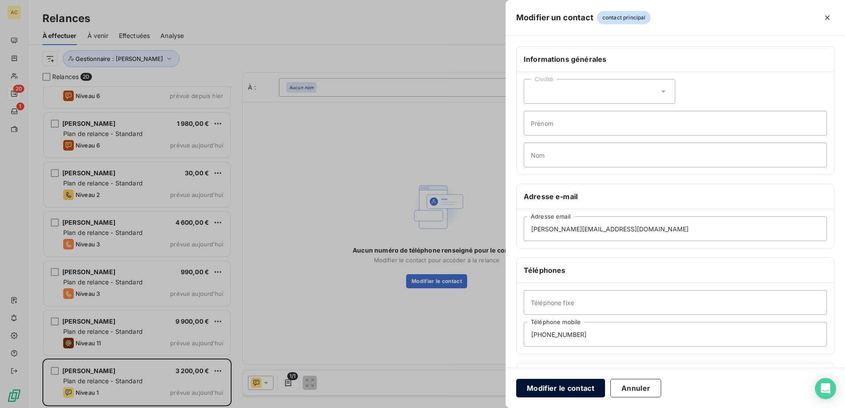
click at [572, 385] on button "Modifier le contact" at bounding box center [560, 388] width 89 height 19
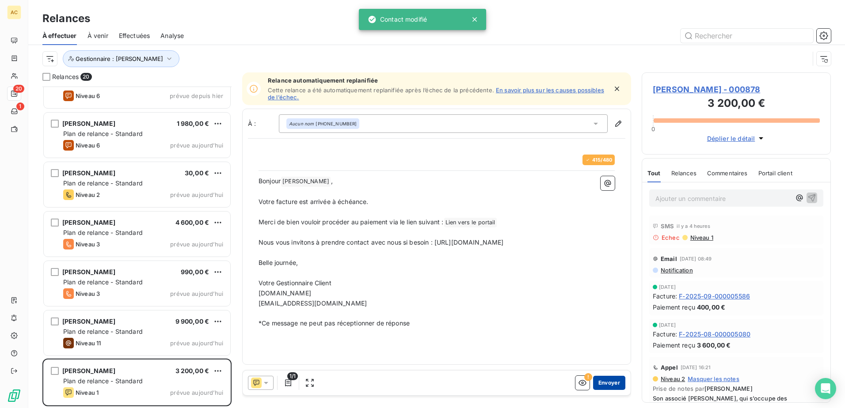
click at [611, 384] on button "Envoyer" at bounding box center [609, 383] width 32 height 14
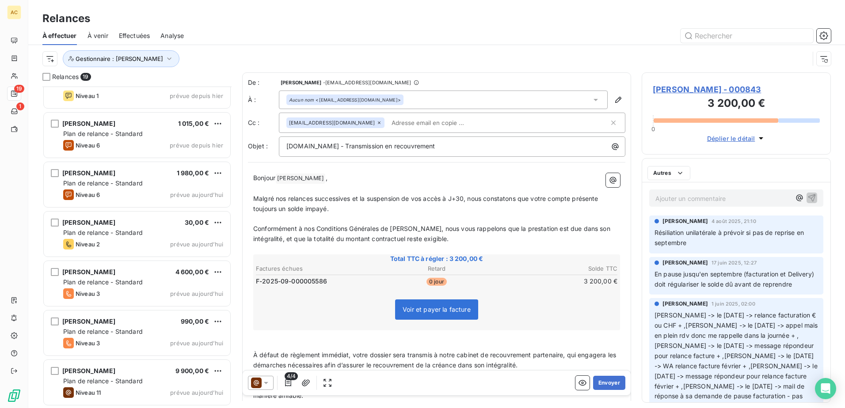
scroll to position [619, 0]
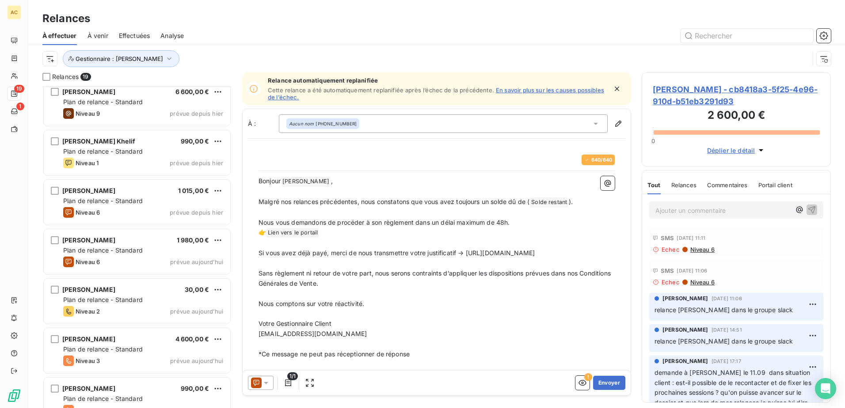
scroll to position [487, 0]
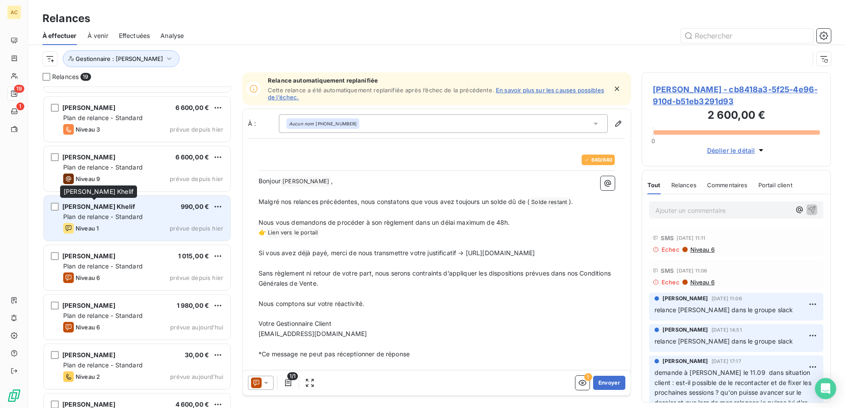
click at [122, 209] on span "[PERSON_NAME] Khelif" at bounding box center [98, 207] width 73 height 8
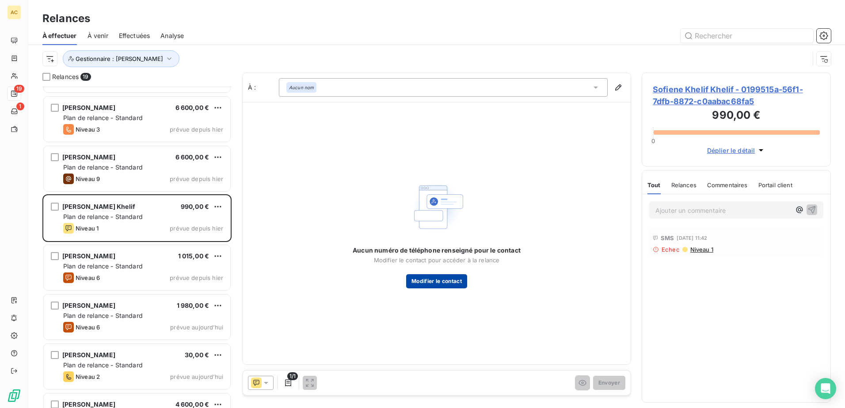
click at [443, 284] on button "Modifier le contact" at bounding box center [436, 281] width 61 height 14
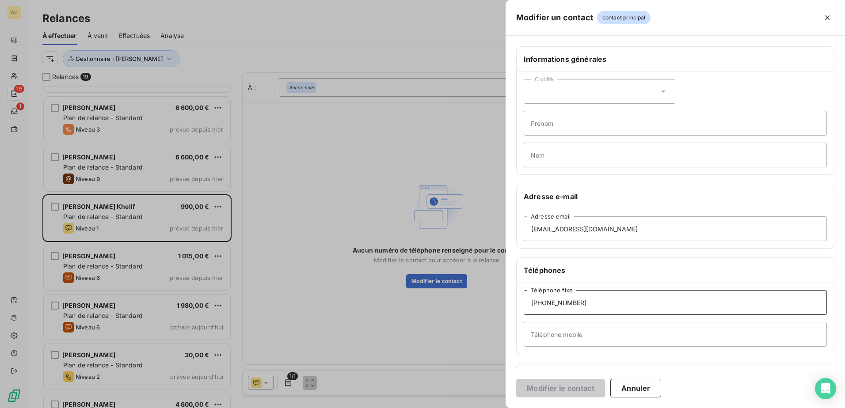
drag, startPoint x: 619, startPoint y: 300, endPoint x: 519, endPoint y: 306, distance: 99.6
click at [519, 306] on div "[PHONE_NUMBER] Téléphone fixe Téléphone mobile" at bounding box center [675, 318] width 317 height 71
click at [558, 340] on input "Téléphone mobile" at bounding box center [675, 334] width 303 height 25
paste input "[PHONE_NUMBER]"
type input "[PHONE_NUMBER]"
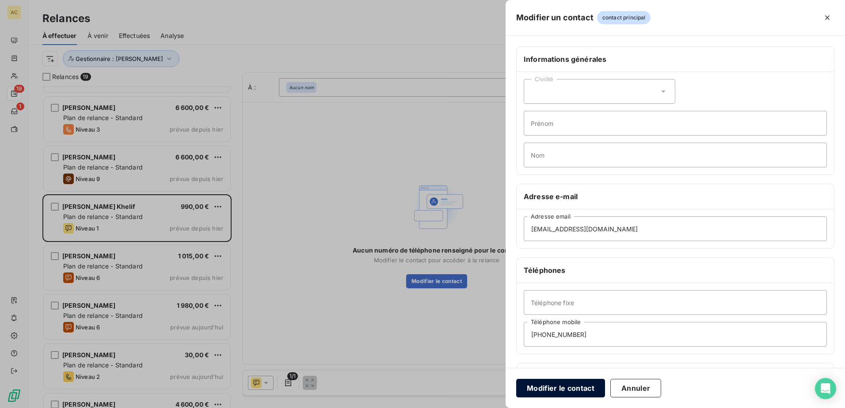
click at [559, 382] on button "Modifier le contact" at bounding box center [560, 388] width 89 height 19
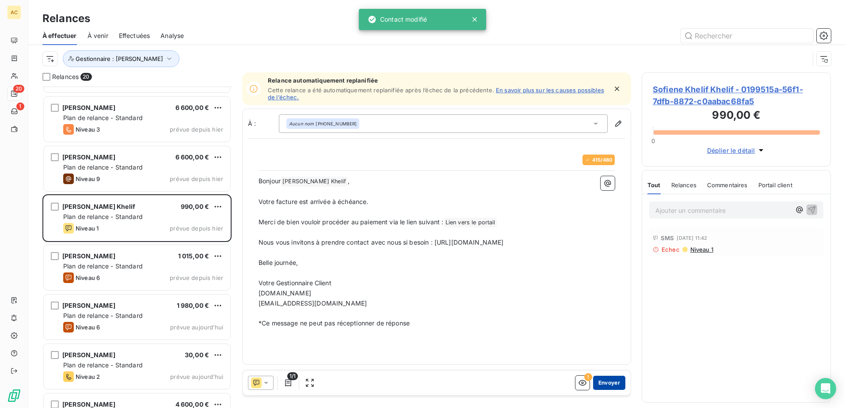
click at [608, 384] on button "Envoyer" at bounding box center [609, 383] width 32 height 14
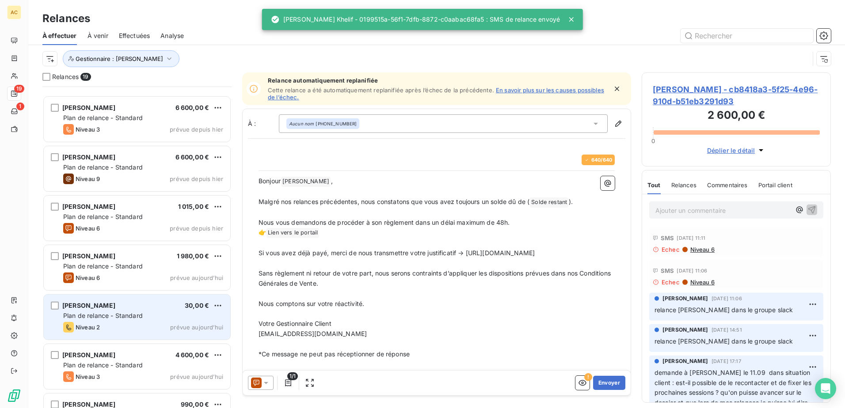
scroll to position [619, 0]
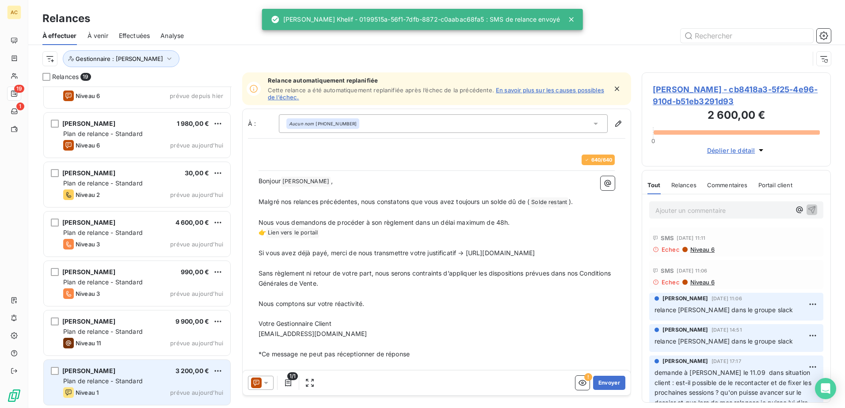
click at [119, 373] on div "[PERSON_NAME] 3 200,00 €" at bounding box center [143, 371] width 160 height 8
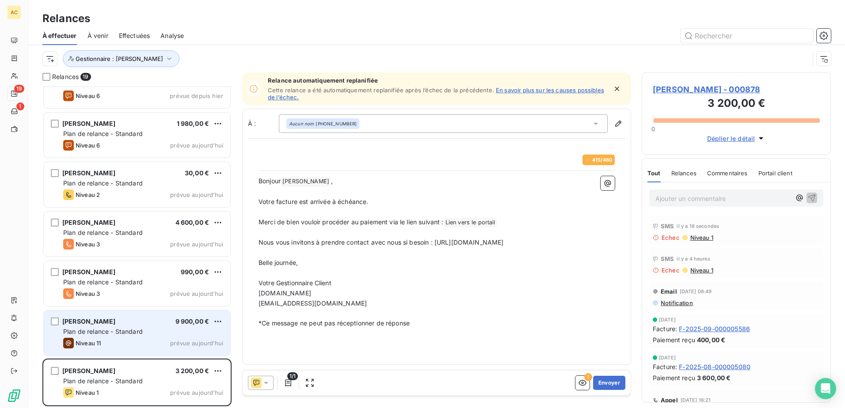
click at [111, 341] on div "Niveau 11 prévue [DATE]" at bounding box center [143, 343] width 160 height 11
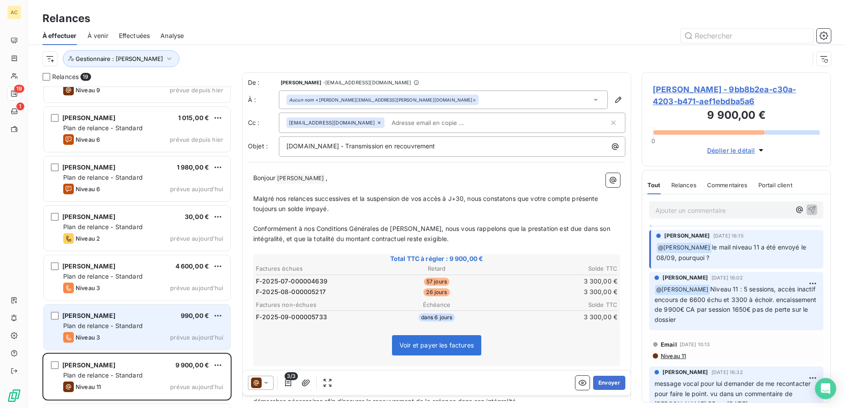
scroll to position [575, 0]
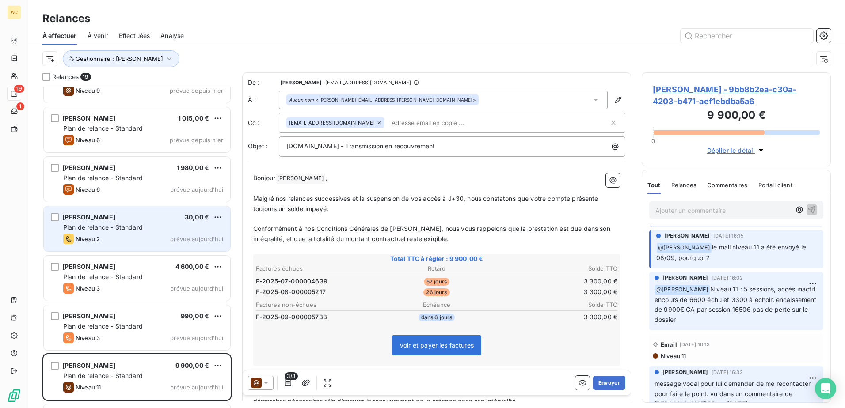
click at [146, 243] on div "Niveau 2 prévue aujourd’hui" at bounding box center [143, 239] width 160 height 11
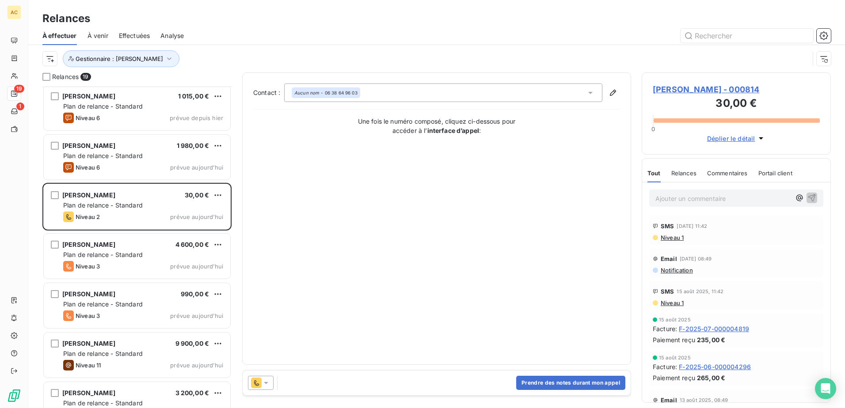
scroll to position [575, 0]
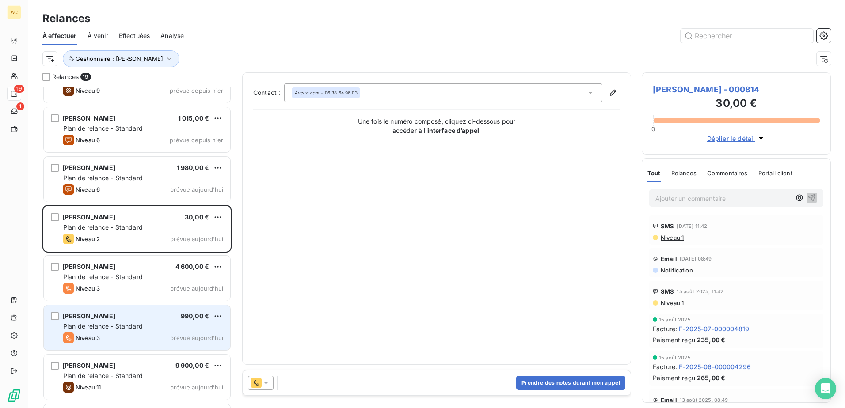
click at [126, 321] on div "[PERSON_NAME] 990,00 € Plan de relance - Standard Niveau 3 prévue [DATE]" at bounding box center [137, 327] width 186 height 45
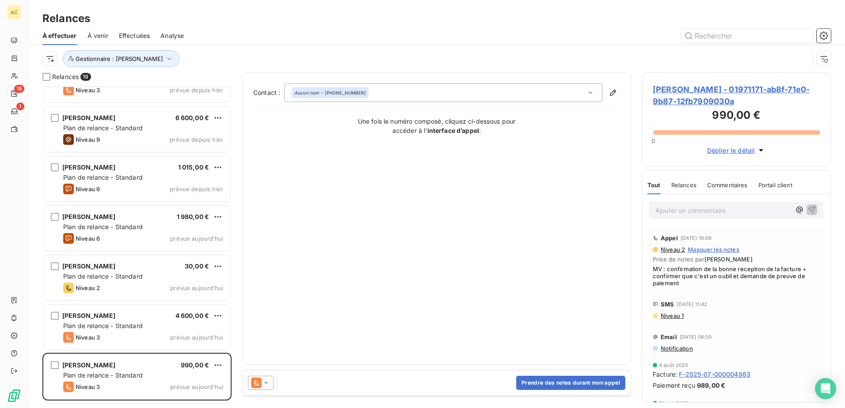
scroll to position [531, 0]
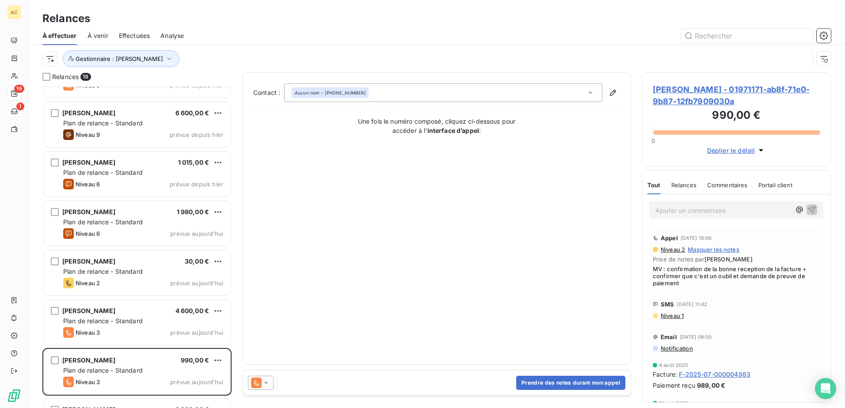
click at [122, 329] on div "Niveau 3 prévue aujourd’hui" at bounding box center [143, 332] width 160 height 11
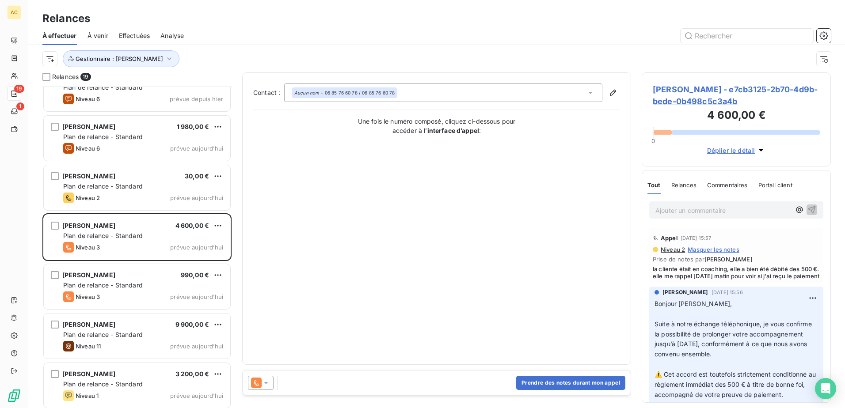
scroll to position [619, 0]
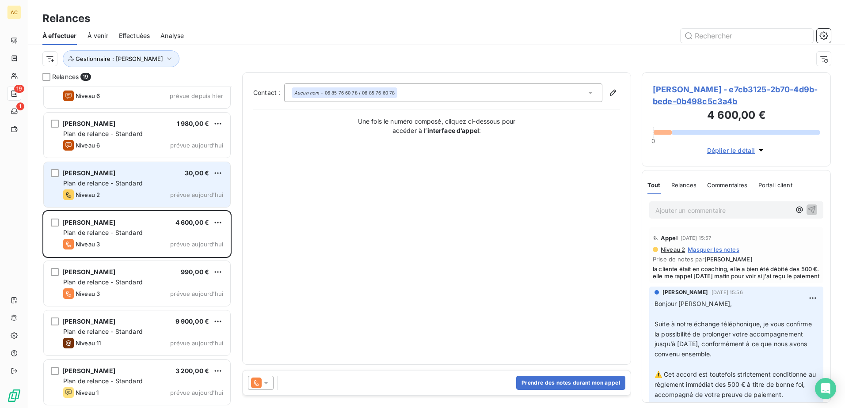
click at [138, 183] on span "Plan de relance - Standard" at bounding box center [103, 183] width 80 height 8
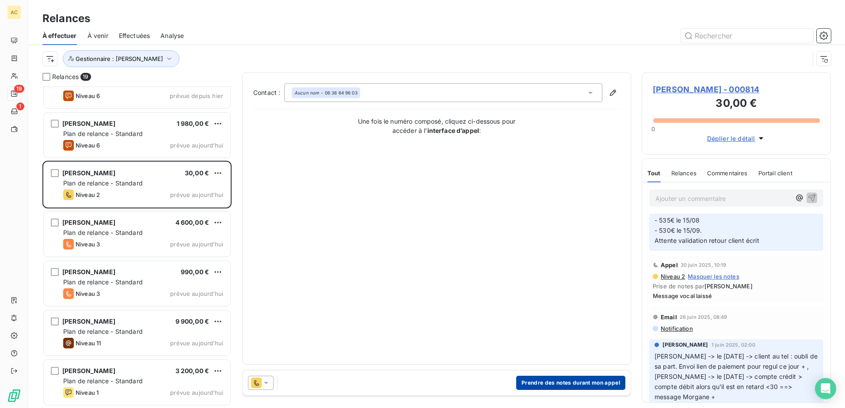
scroll to position [619, 0]
click at [587, 382] on button "Prendre des notes durant mon appel" at bounding box center [570, 383] width 109 height 14
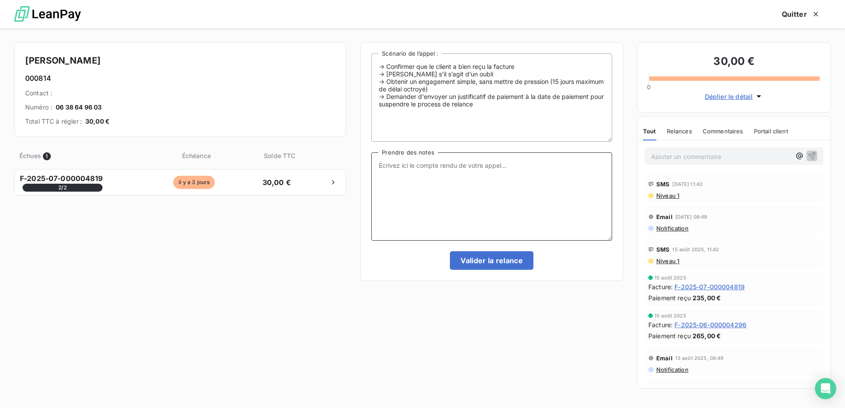
click at [470, 184] on textarea "Prendre des notes" at bounding box center [491, 196] width 241 height 88
type textarea "Promesse de paiement de 30€ dans la journée pour solder le compte"
click at [498, 262] on button "Valider la relance" at bounding box center [492, 260] width 84 height 19
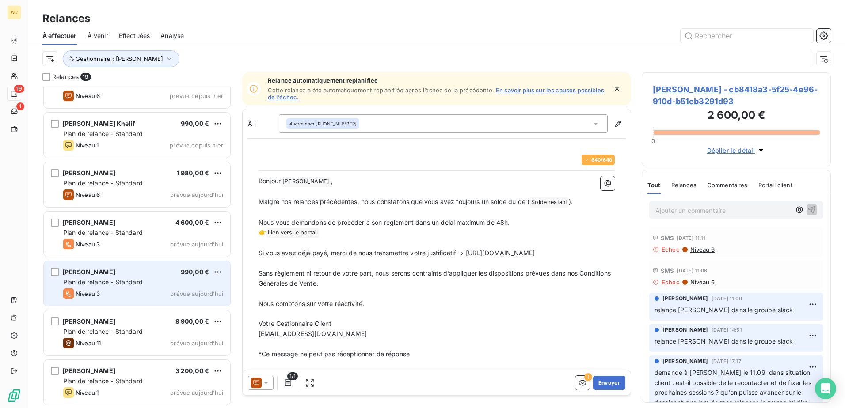
click at [104, 282] on span "Plan de relance - Standard" at bounding box center [103, 282] width 80 height 8
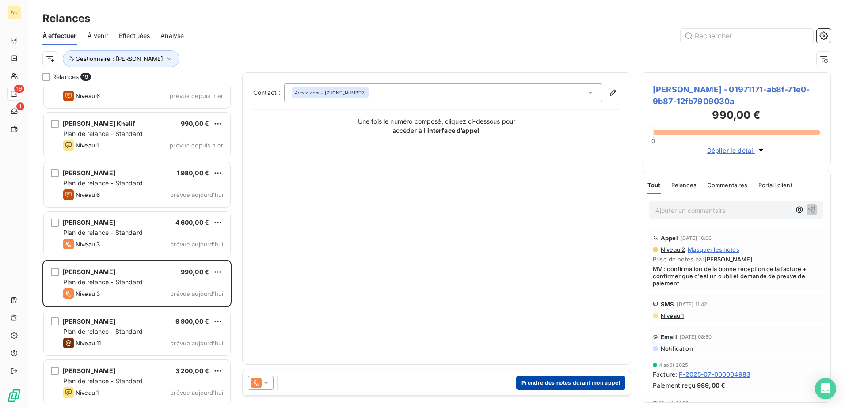
click at [592, 382] on button "Prendre des notes durant mon appel" at bounding box center [570, 383] width 109 height 14
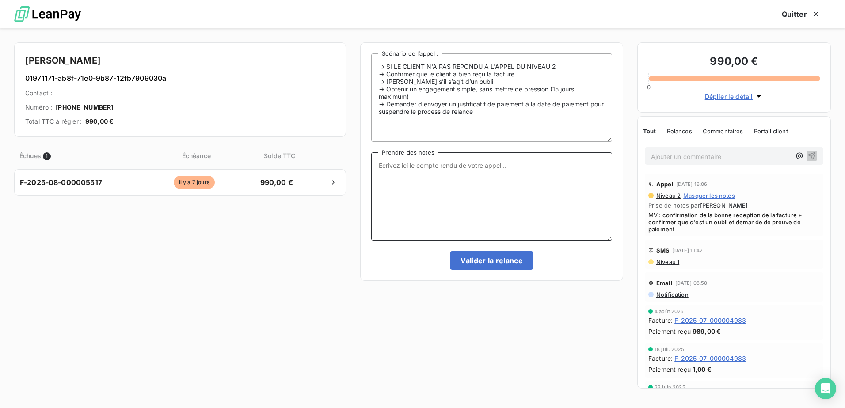
click at [456, 190] on textarea "Prendre des notes" at bounding box center [491, 196] width 241 height 88
drag, startPoint x: 661, startPoint y: 221, endPoint x: 760, endPoint y: 215, distance: 99.2
click at [760, 215] on span "MV : confirmation de la bonne reception de la facture + confirmer que c'est un …" at bounding box center [733, 222] width 171 height 21
drag, startPoint x: 760, startPoint y: 215, endPoint x: 754, endPoint y: 227, distance: 13.2
click at [755, 227] on span "MV : confirmation de la bonne reception de la facture + confirmer que c'est un …" at bounding box center [733, 222] width 171 height 21
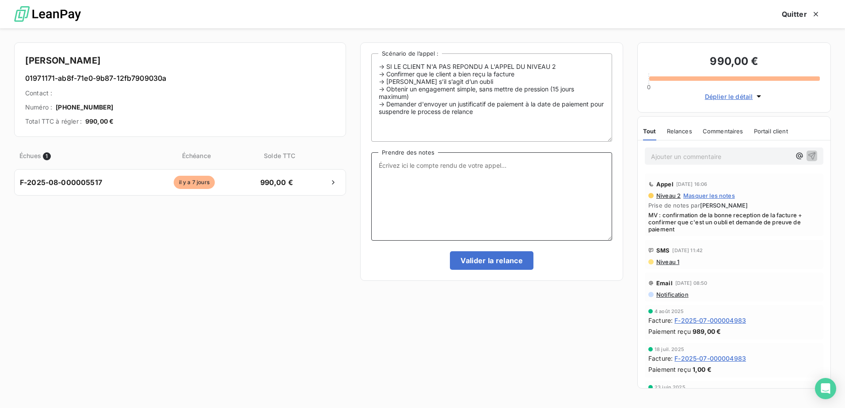
click at [422, 196] on textarea "Prendre des notes" at bounding box center [491, 196] width 241 height 88
click at [498, 179] on textarea "Mv :" at bounding box center [491, 196] width 241 height 88
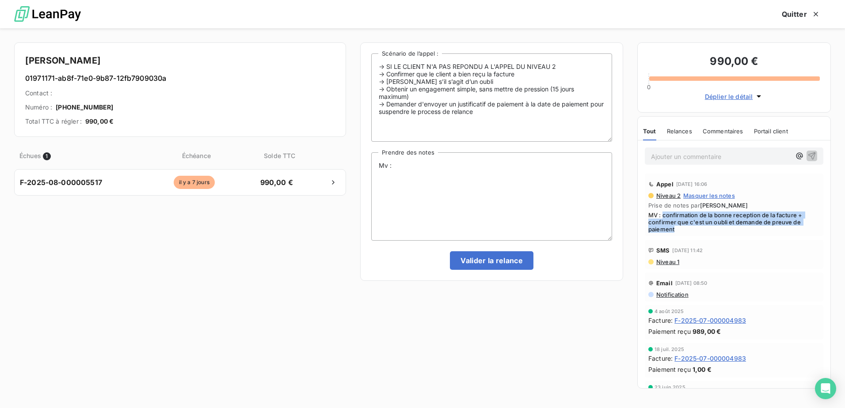
drag, startPoint x: 685, startPoint y: 229, endPoint x: 664, endPoint y: 214, distance: 25.3
click at [664, 214] on span "MV : confirmation de la bonne reception de la facture + confirmer que c'est un …" at bounding box center [733, 222] width 171 height 21
copy span "confirmation de la bonne reception de la facture + confirmer que c'est un oubli…"
click at [444, 156] on textarea "Mv :" at bounding box center [491, 196] width 241 height 88
paste textarea "confirmation de la bonne reception de la facture + confirmer que c'est un oubli…"
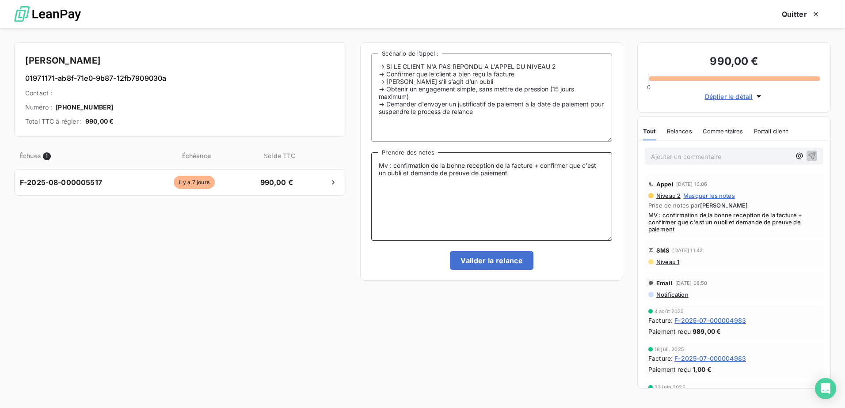
click at [532, 167] on textarea "Mv : confirmation de la bonne reception de la facture + confirmer que c'est un …" at bounding box center [491, 196] width 241 height 88
type textarea "Mv : confirmation de la bonne reception de la facture et de mon MV du 15/09 + c…"
click at [501, 267] on button "Valider la relance" at bounding box center [492, 260] width 84 height 19
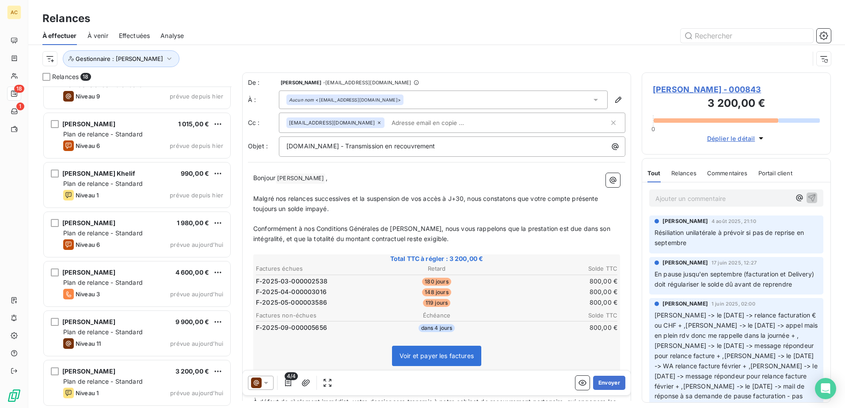
scroll to position [570, 0]
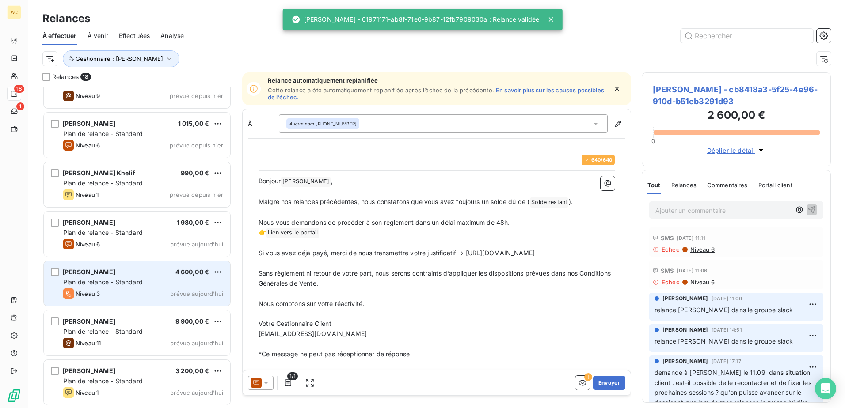
click at [110, 283] on span "Plan de relance - Standard" at bounding box center [103, 282] width 80 height 8
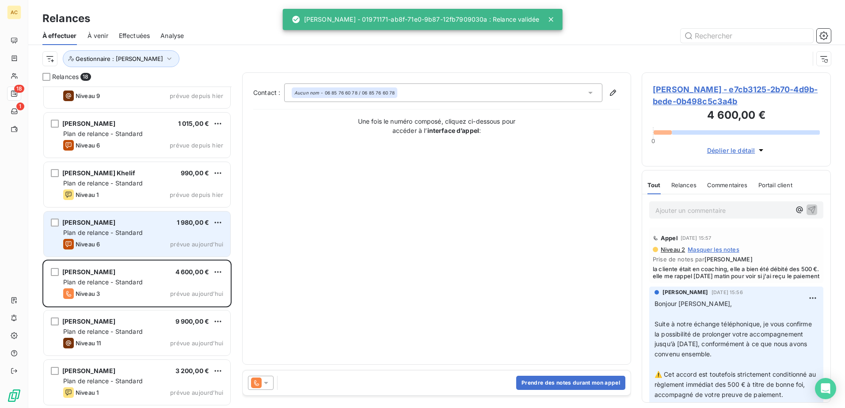
click at [114, 228] on div "Plan de relance - Standard" at bounding box center [143, 232] width 160 height 9
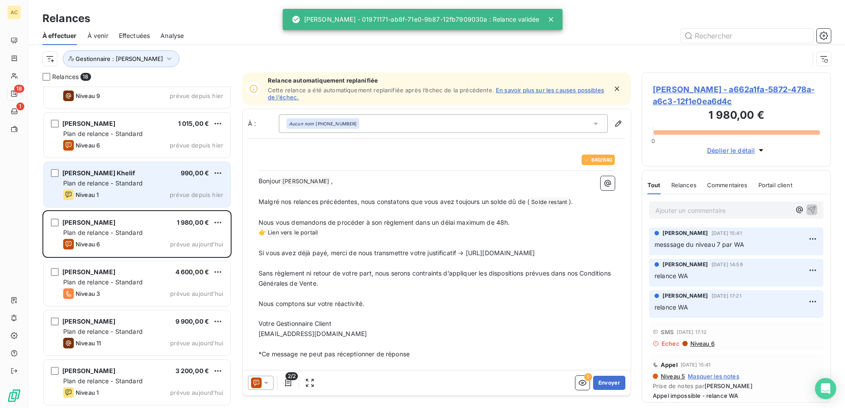
click at [115, 190] on div "Niveau 1 prévue depuis hier" at bounding box center [143, 195] width 160 height 11
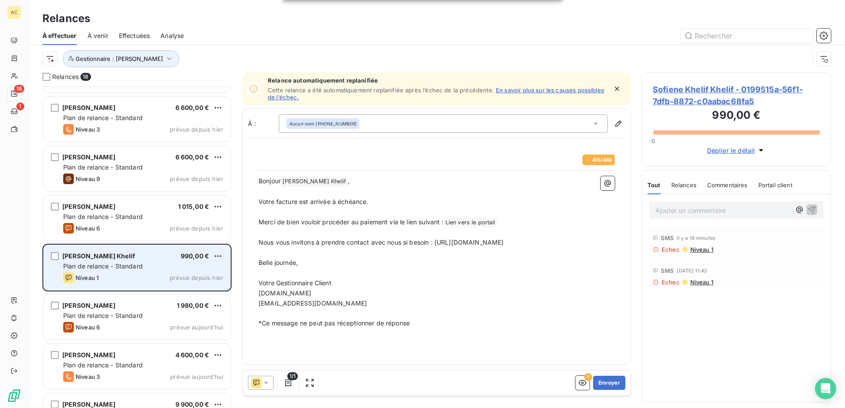
scroll to position [481, 0]
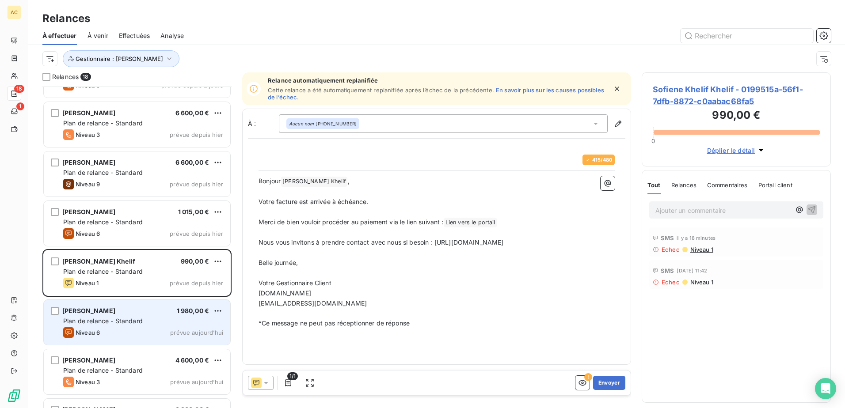
click at [84, 334] on span "Niveau 6" at bounding box center [88, 332] width 24 height 7
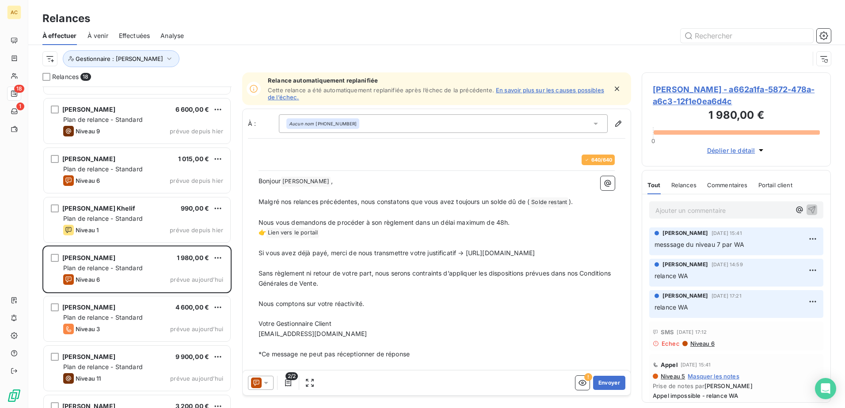
scroll to position [570, 0]
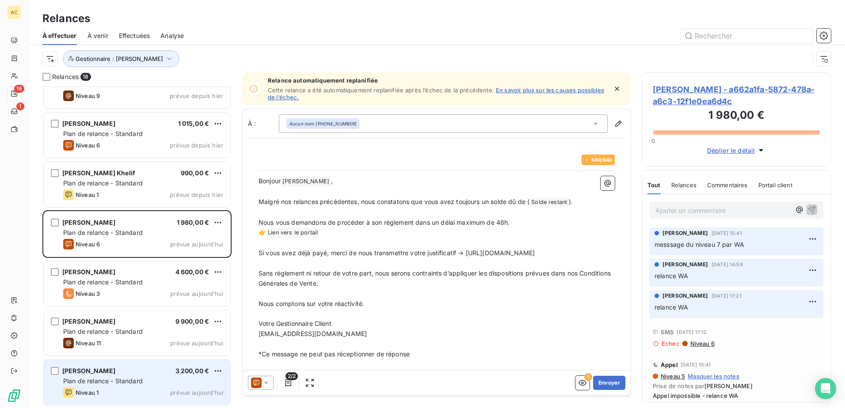
click at [91, 395] on span "Niveau 1" at bounding box center [87, 392] width 23 height 7
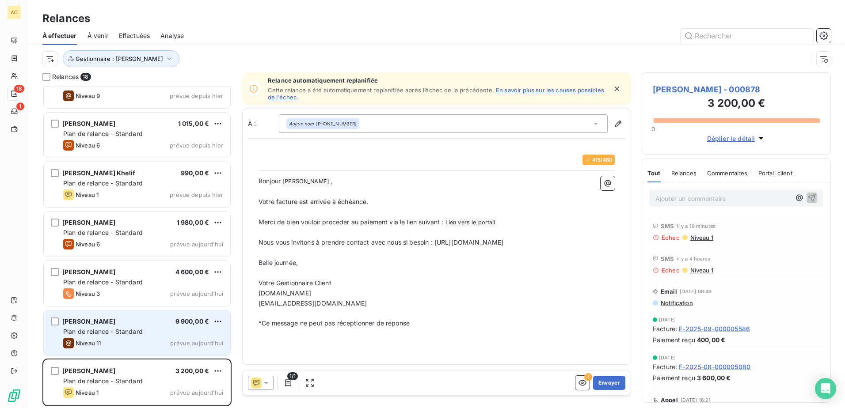
click at [99, 338] on div "[PERSON_NAME] 9 900,00 € Plan de relance - Standard Niveau 11 prévue [DATE]" at bounding box center [137, 333] width 186 height 45
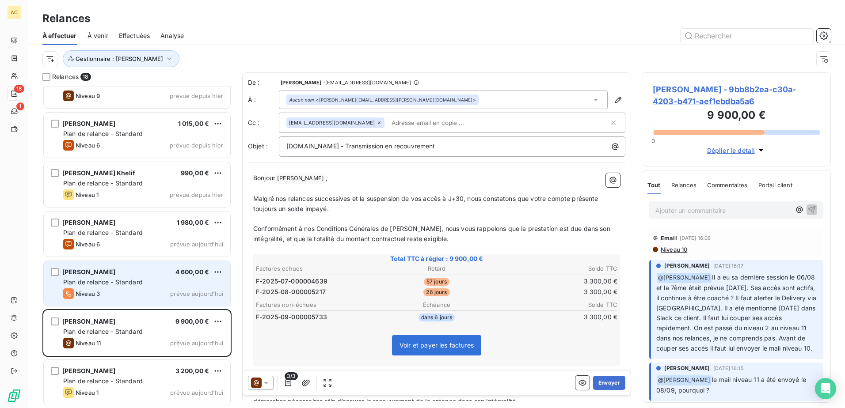
click at [111, 300] on div "[PERSON_NAME] 4 600,00 € Plan de relance - Standard Niveau 3 prévue [DATE]" at bounding box center [137, 283] width 186 height 45
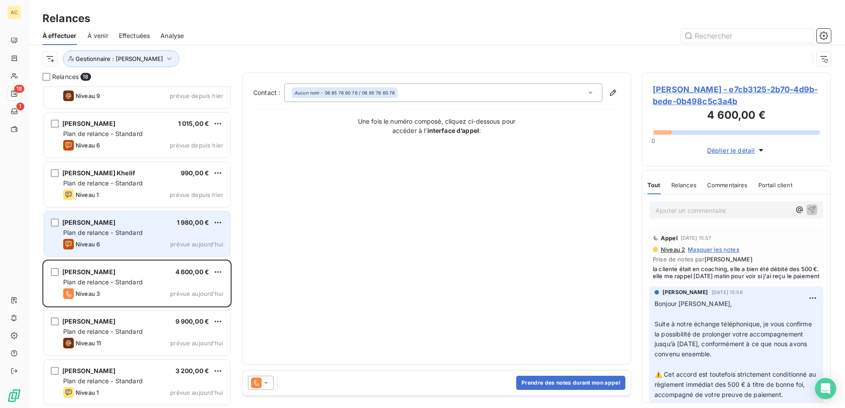
click at [126, 221] on div "[PERSON_NAME] 1 980,00 €" at bounding box center [143, 223] width 160 height 8
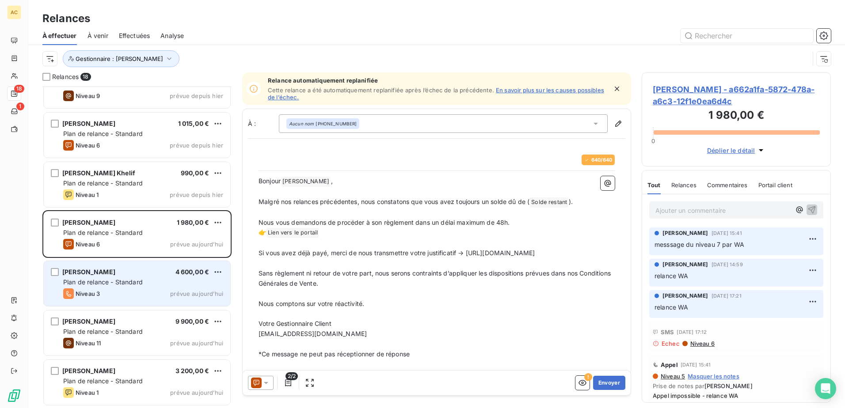
click at [108, 285] on span "Plan de relance - Standard" at bounding box center [103, 282] width 80 height 8
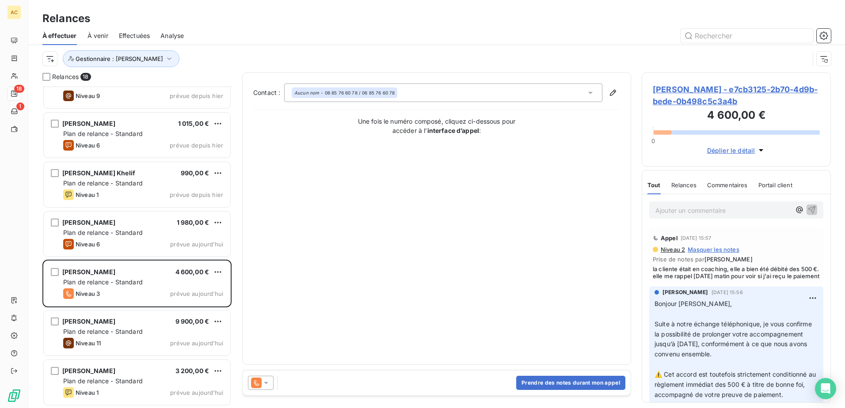
scroll to position [133, 0]
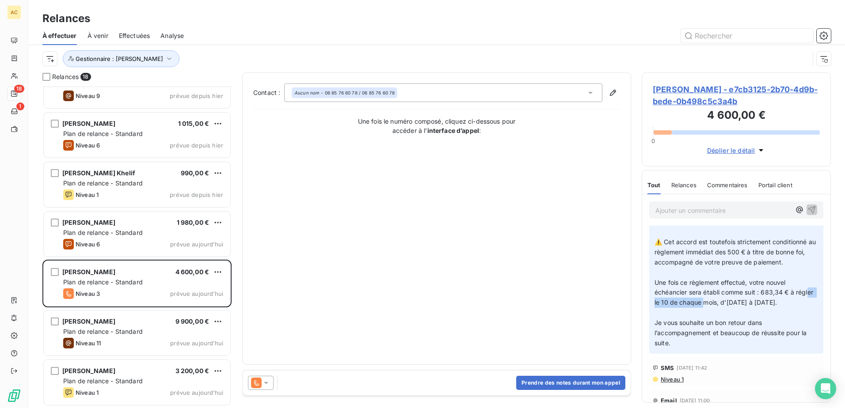
drag, startPoint x: 666, startPoint y: 321, endPoint x: 722, endPoint y: 324, distance: 55.3
click at [722, 324] on p "Bonjour [PERSON_NAME], ﻿ Suite à notre échange téléphonique, je vous confirme l…" at bounding box center [736, 258] width 164 height 182
drag, startPoint x: 722, startPoint y: 324, endPoint x: 723, endPoint y: 338, distance: 14.2
click at [723, 338] on p "Bonjour [PERSON_NAME], ﻿ Suite à notre échange téléphonique, je vous confirme l…" at bounding box center [736, 258] width 164 height 182
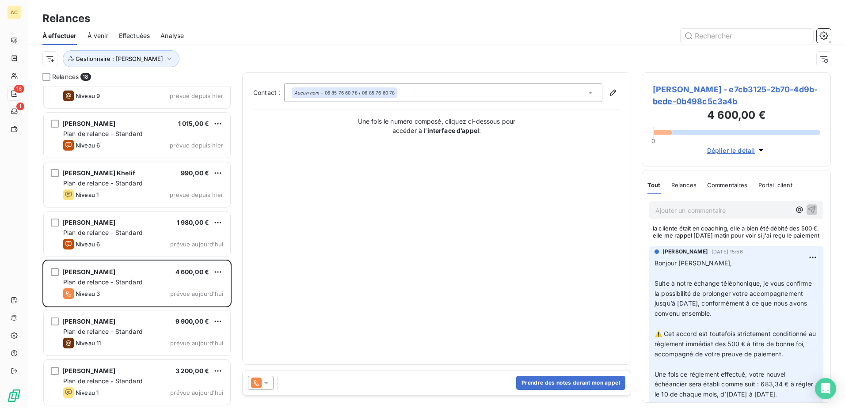
scroll to position [0, 0]
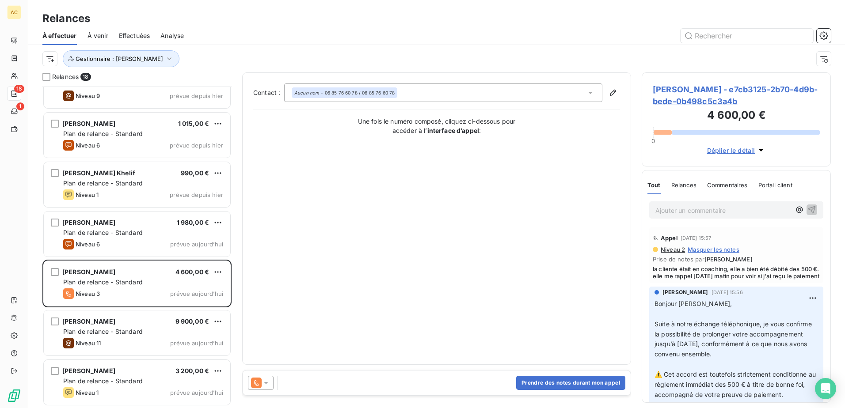
click at [709, 215] on p "Ajouter un commentaire ﻿" at bounding box center [722, 210] width 135 height 11
click at [526, 379] on button "Prendre des notes durant mon appel" at bounding box center [570, 383] width 109 height 14
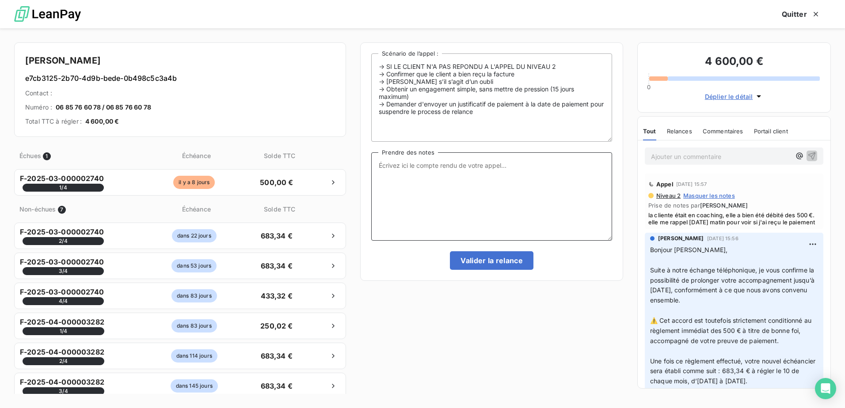
click at [394, 179] on textarea "Prendre des notes" at bounding box center [491, 196] width 241 height 88
drag, startPoint x: 430, startPoint y: 171, endPoint x: 431, endPoint y: 177, distance: 5.9
click at [430, 172] on textarea "Prendre des notes" at bounding box center [491, 196] width 241 height 88
click at [435, 199] on textarea "Prendre des notes" at bounding box center [491, 196] width 241 height 88
drag, startPoint x: 436, startPoint y: 172, endPoint x: 584, endPoint y: 180, distance: 148.7
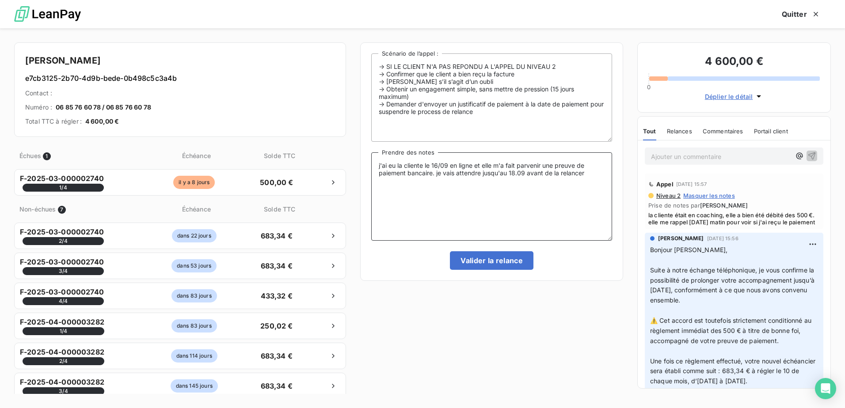
click at [584, 180] on textarea "j'ai eu la cliente le 16/09 en ligne et elle m'a fait parvenir une preuve de pa…" at bounding box center [491, 196] width 241 height 88
type textarea "j'ai eu la cliente le 16/09 en ligne et elle m'a fait parvenir une preuve de pa…"
click at [493, 264] on button "Valider la relance" at bounding box center [492, 260] width 84 height 19
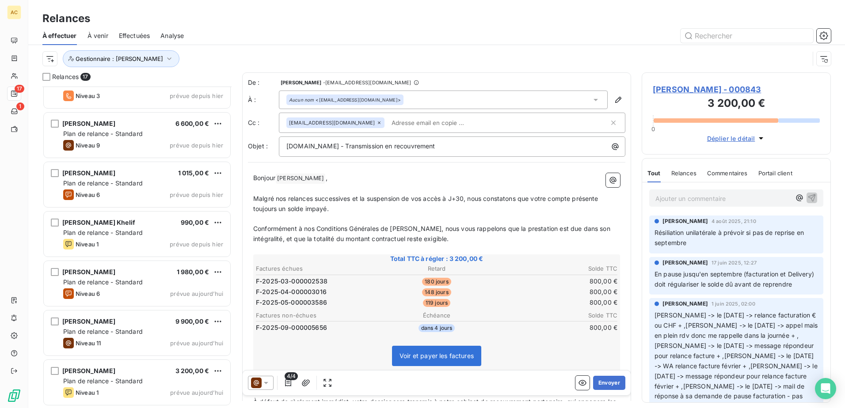
scroll to position [520, 0]
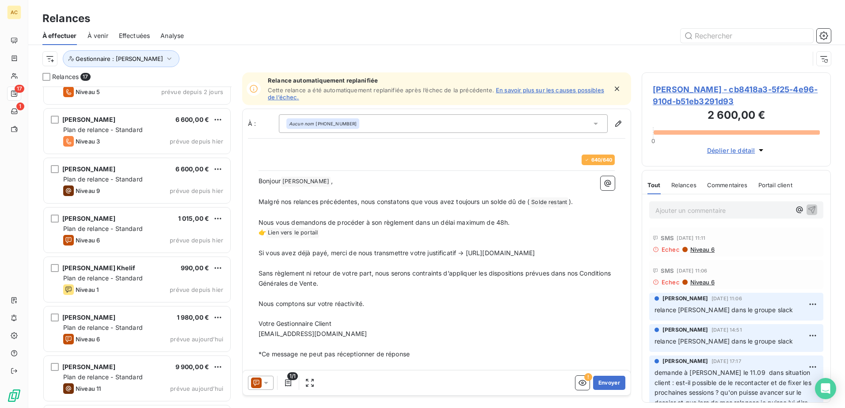
scroll to position [520, 0]
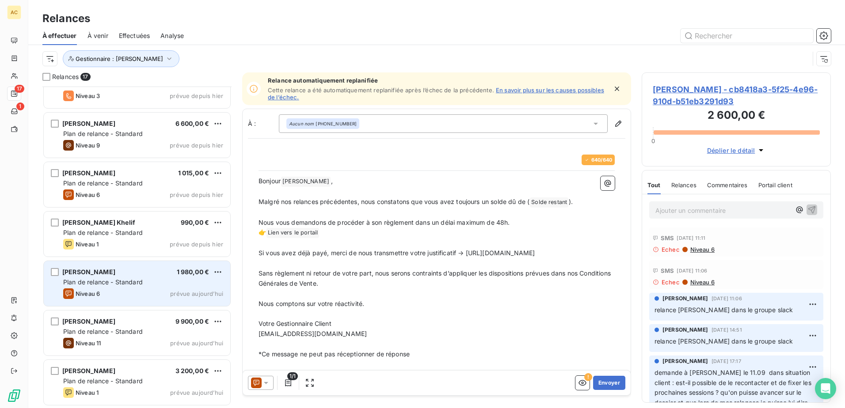
click at [125, 289] on div "Niveau 6 prévue aujourd’hui" at bounding box center [143, 294] width 160 height 11
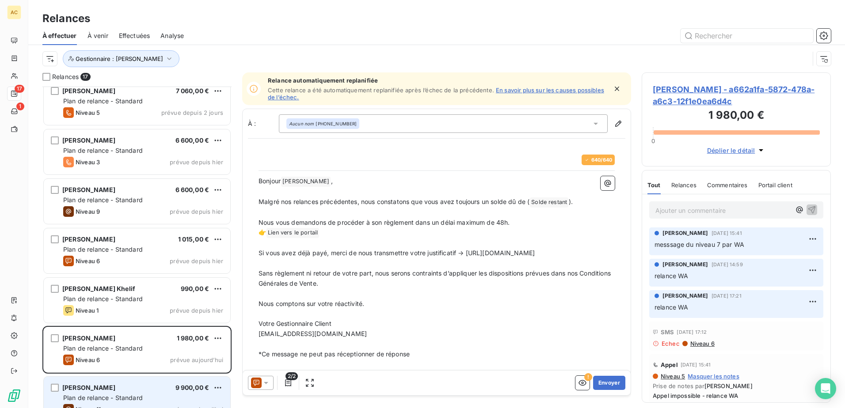
scroll to position [432, 0]
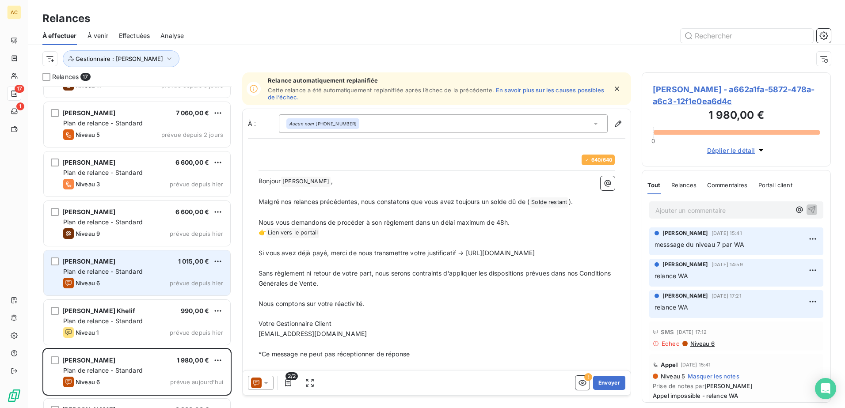
click at [106, 275] on span "Plan de relance - Standard" at bounding box center [103, 272] width 80 height 8
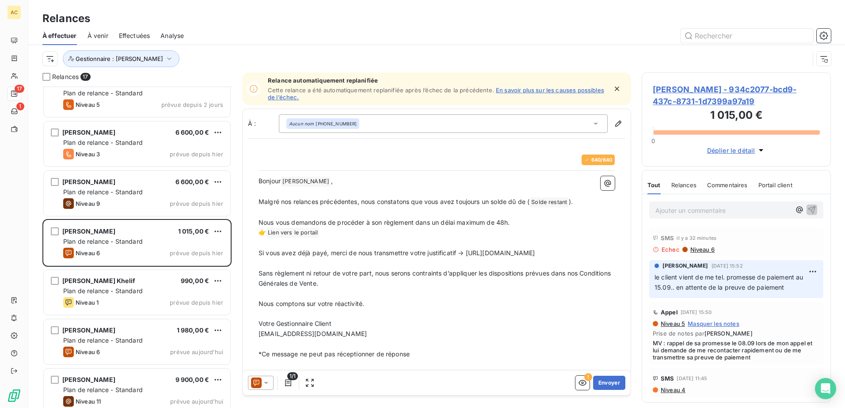
scroll to position [520, 0]
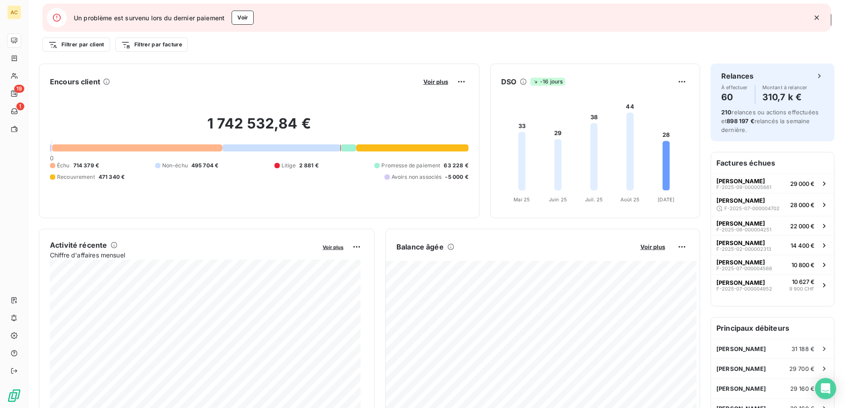
click at [819, 16] on icon "button" at bounding box center [816, 17] width 9 height 9
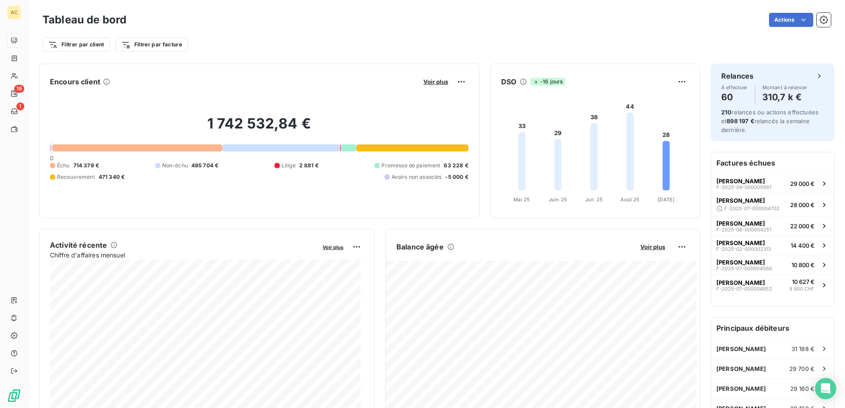
click at [95, 52] on div "Filtrer par client Filtrer par facture" at bounding box center [436, 44] width 788 height 17
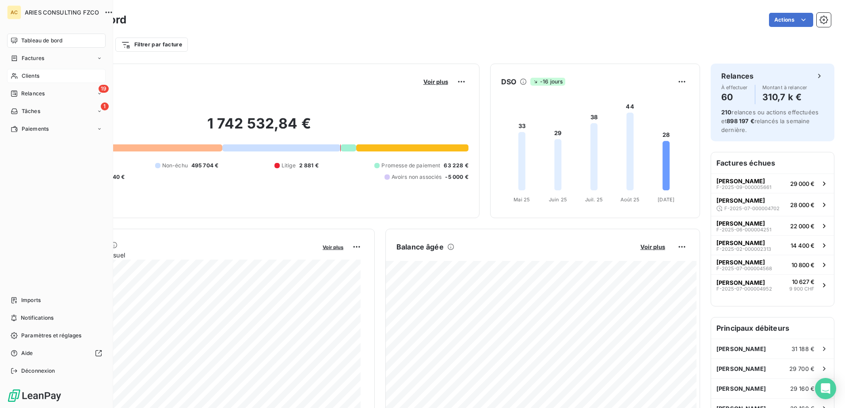
click at [16, 75] on icon at bounding box center [15, 75] width 8 height 7
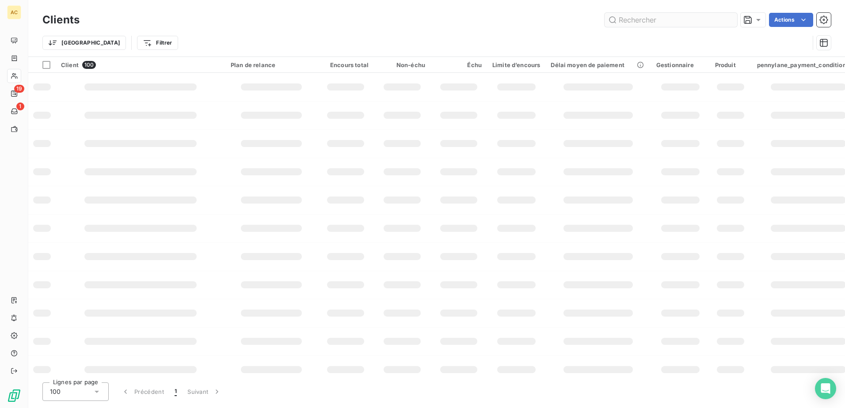
click at [681, 19] on input "text" at bounding box center [671, 20] width 133 height 14
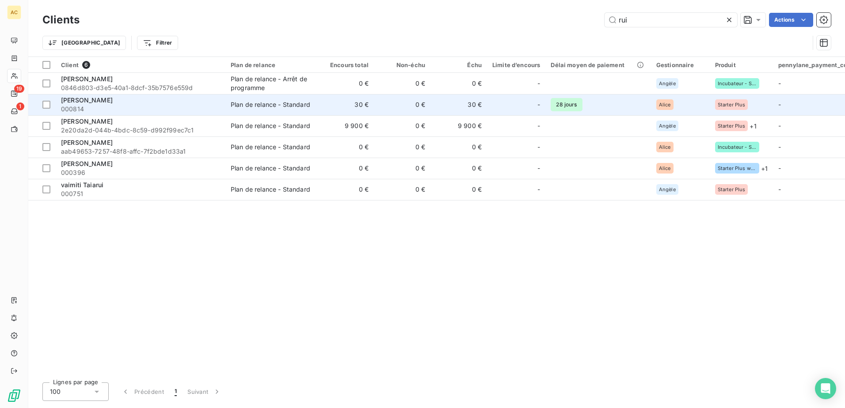
type input "rui"
click at [100, 108] on span "000814" at bounding box center [140, 109] width 159 height 9
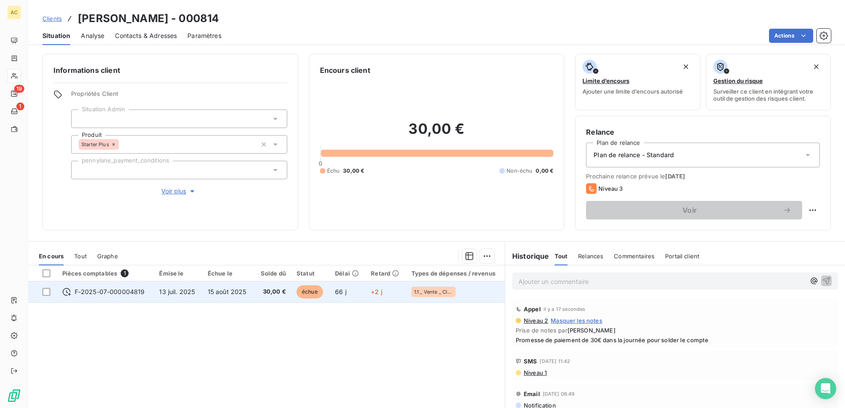
click at [254, 294] on td "30,00 €" at bounding box center [273, 291] width 38 height 21
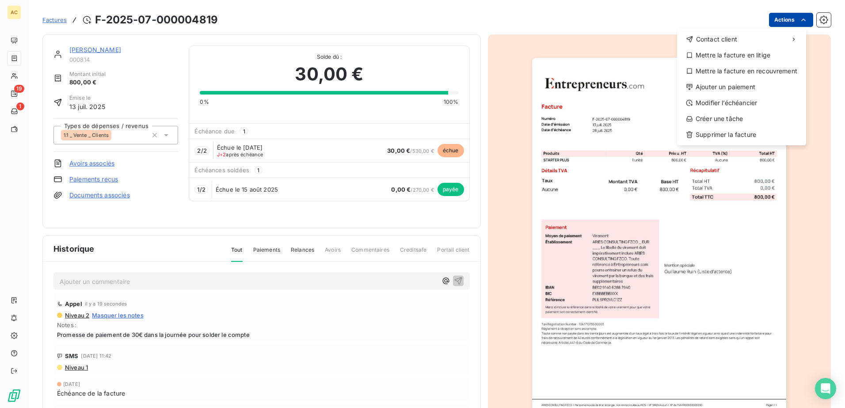
click at [787, 24] on html "AC 19 1 Factures F-2025-07-000004819 Actions Contact client Mettre la facture e…" at bounding box center [422, 204] width 845 height 408
click at [755, 84] on div "Ajouter un paiement" at bounding box center [742, 87] width 122 height 14
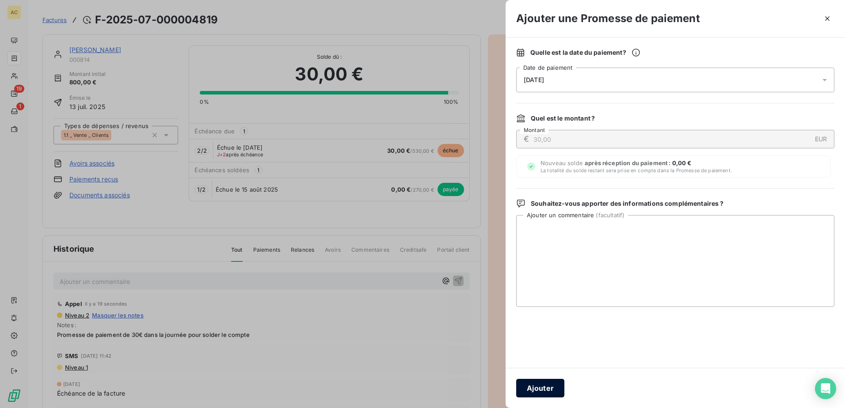
click at [545, 388] on button "Ajouter" at bounding box center [540, 388] width 48 height 19
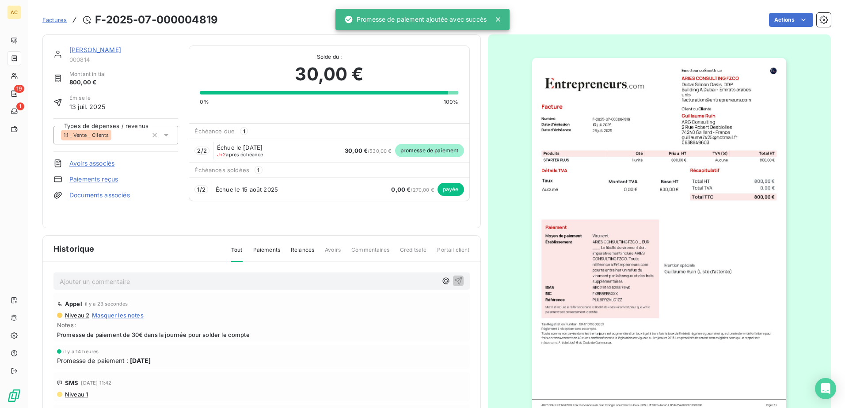
click at [82, 47] on link "[PERSON_NAME]" at bounding box center [95, 50] width 52 height 8
